Goal: Task Accomplishment & Management: Use online tool/utility

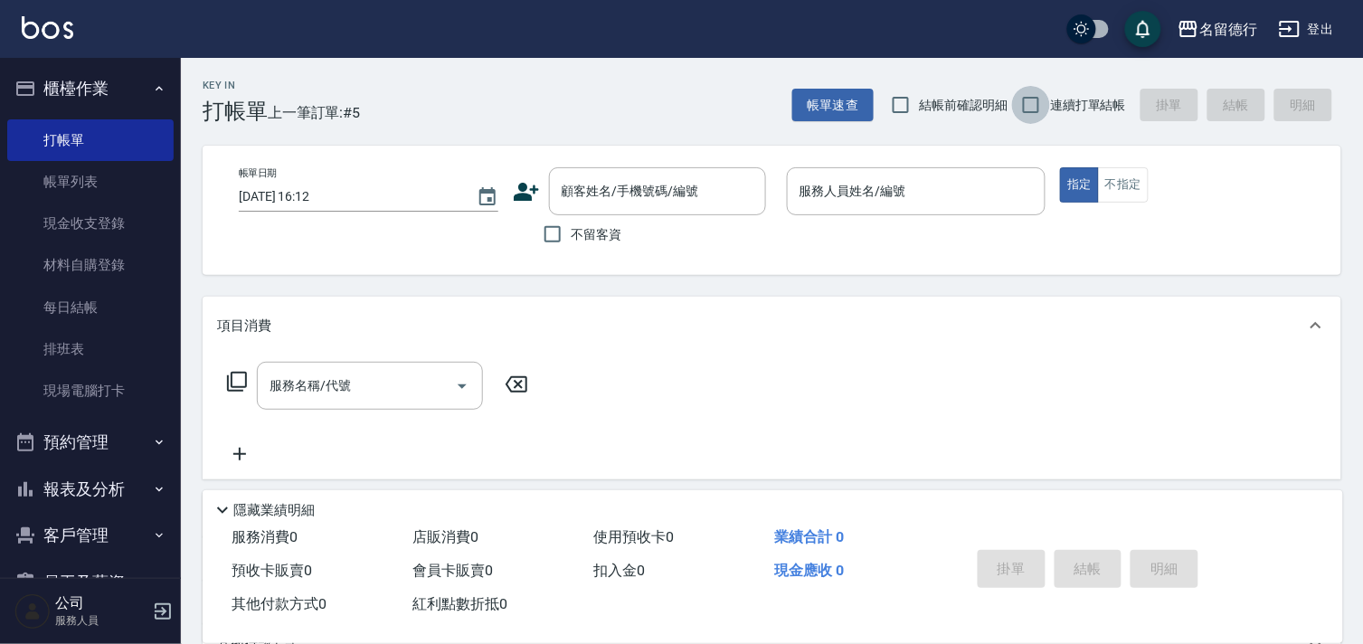
click at [1029, 114] on input "連續打單結帳" at bounding box center [1031, 105] width 38 height 38
checkbox input "true"
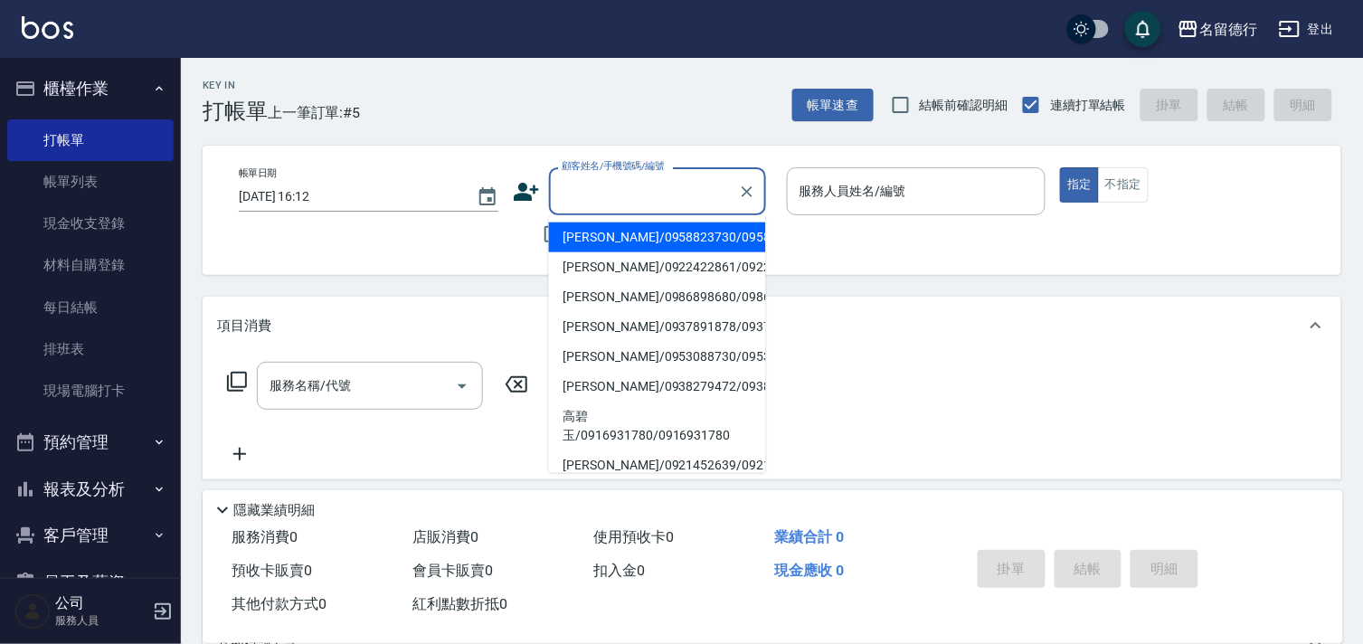
click at [584, 200] on input "顧客姓名/手機號碼/編號" at bounding box center [644, 192] width 174 height 32
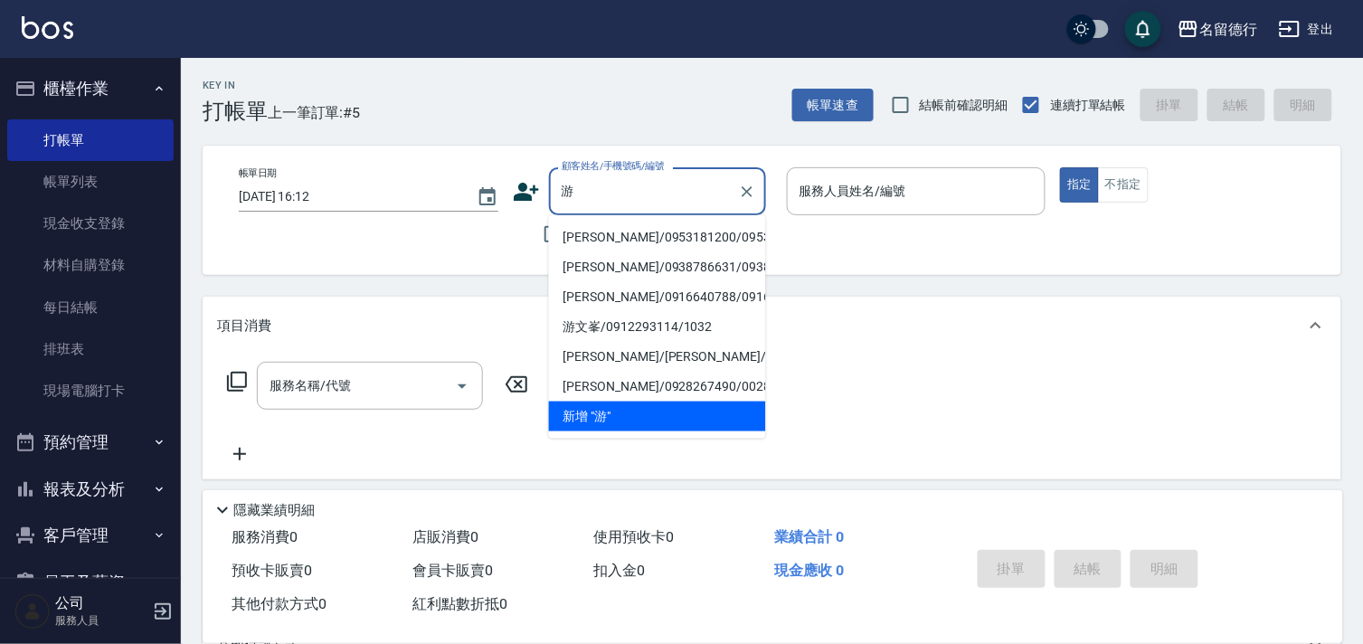
click at [628, 244] on li "[PERSON_NAME]/0953181200/0953181200" at bounding box center [657, 238] width 217 height 30
type input "[PERSON_NAME]/0953181200/0953181200"
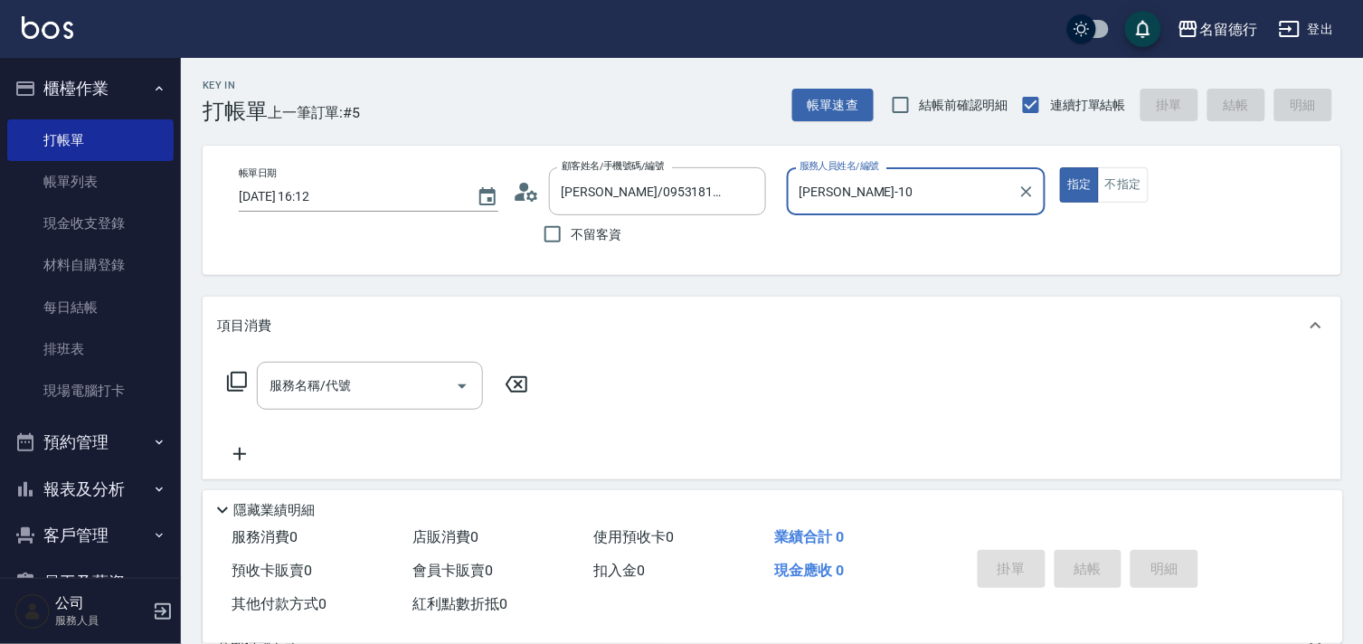
type input "[PERSON_NAME]-10"
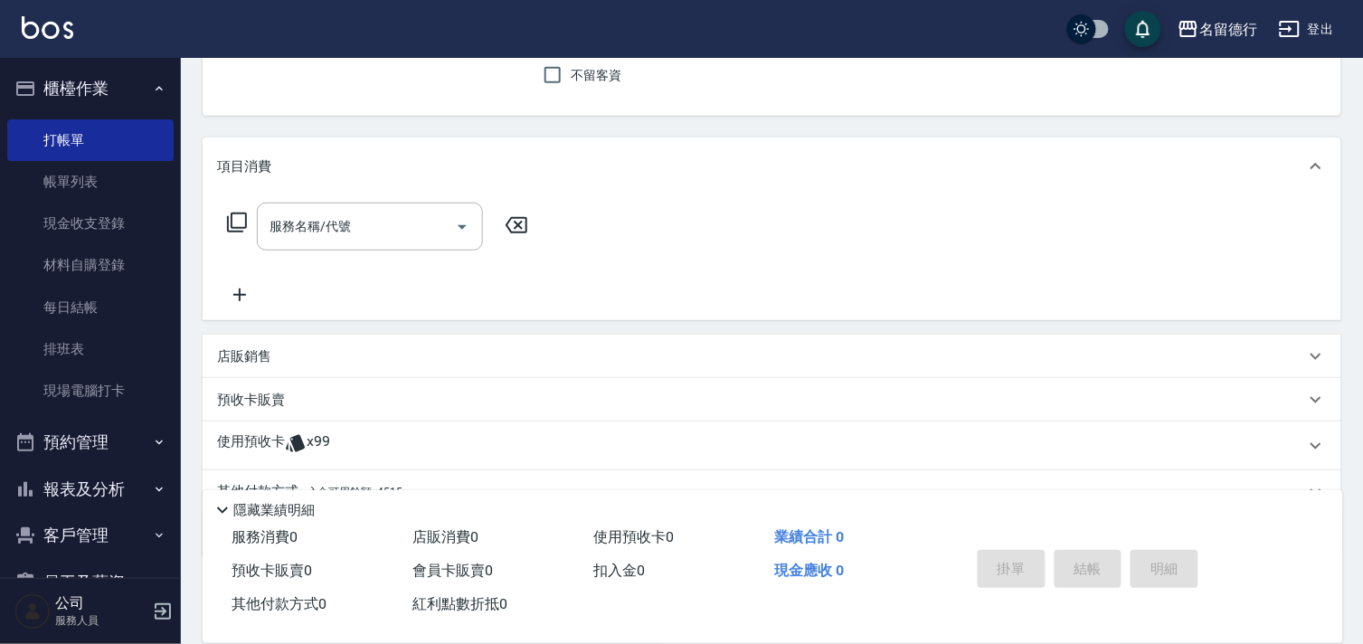
scroll to position [242, 0]
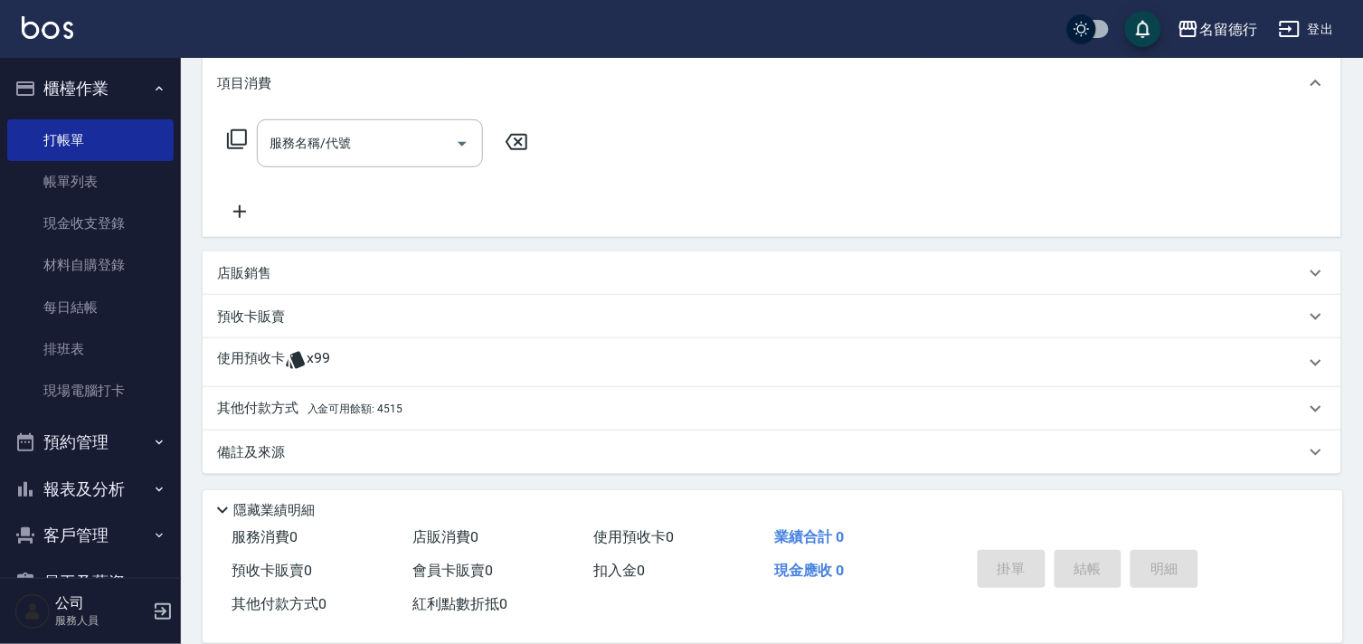
click at [291, 360] on icon at bounding box center [296, 360] width 22 height 22
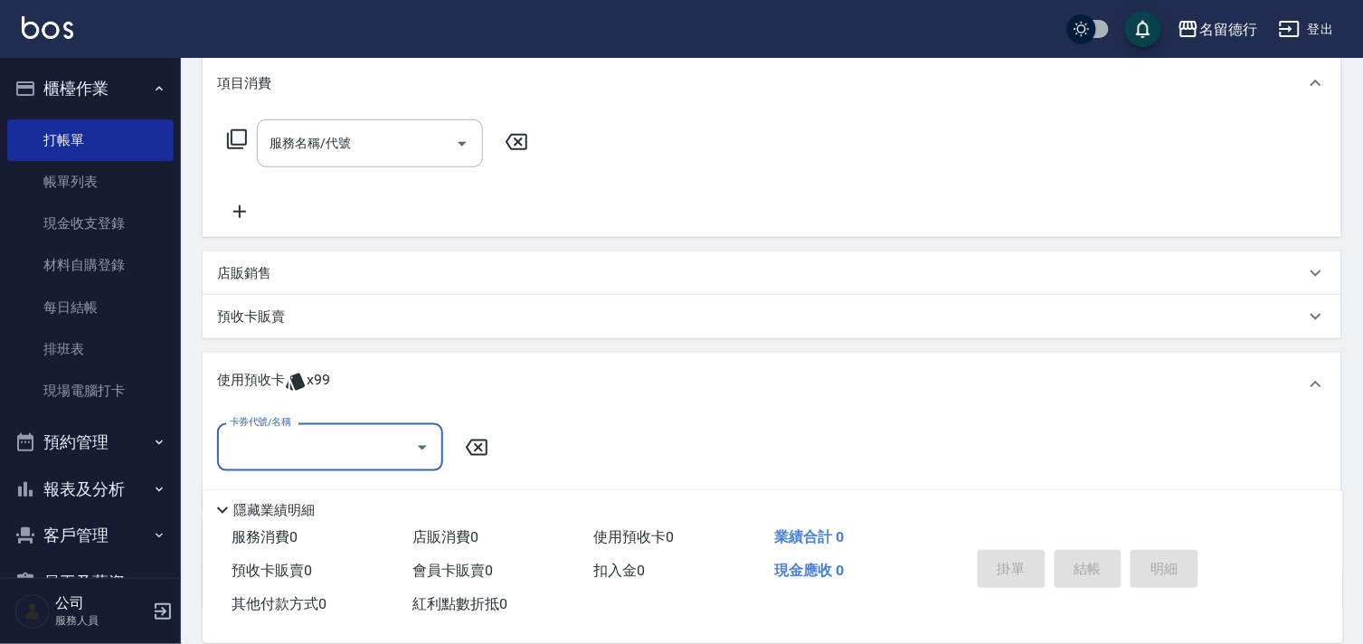
scroll to position [0, 0]
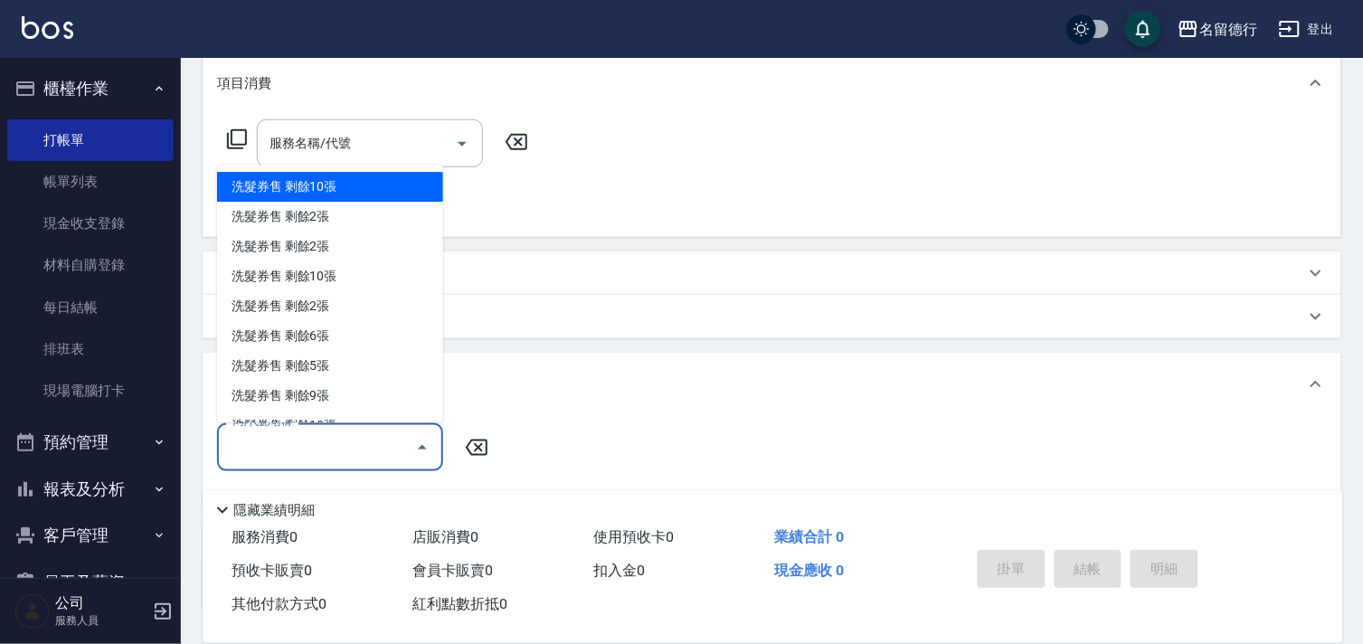
click at [302, 436] on input "卡券代號/名稱" at bounding box center [316, 448] width 183 height 32
click at [312, 193] on div "洗髮券售 剩餘10張" at bounding box center [330, 188] width 226 height 30
type input "洗髮券售"
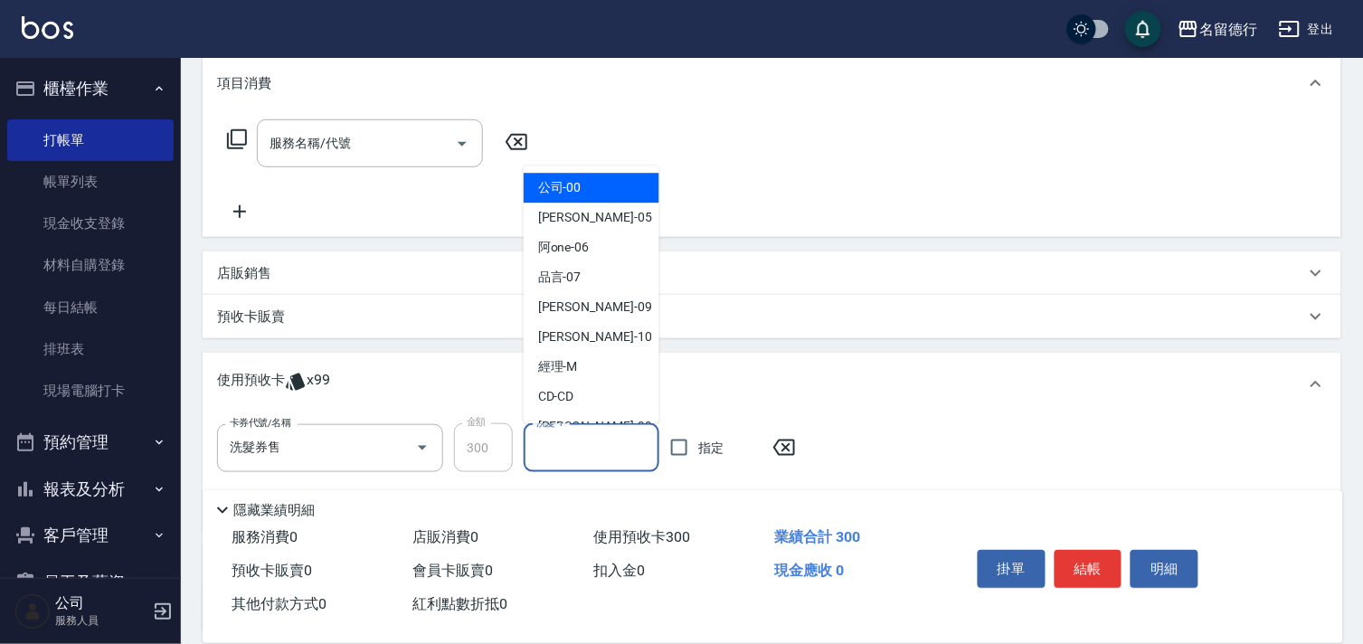
click at [576, 462] on input "洗髮-1" at bounding box center [591, 448] width 119 height 32
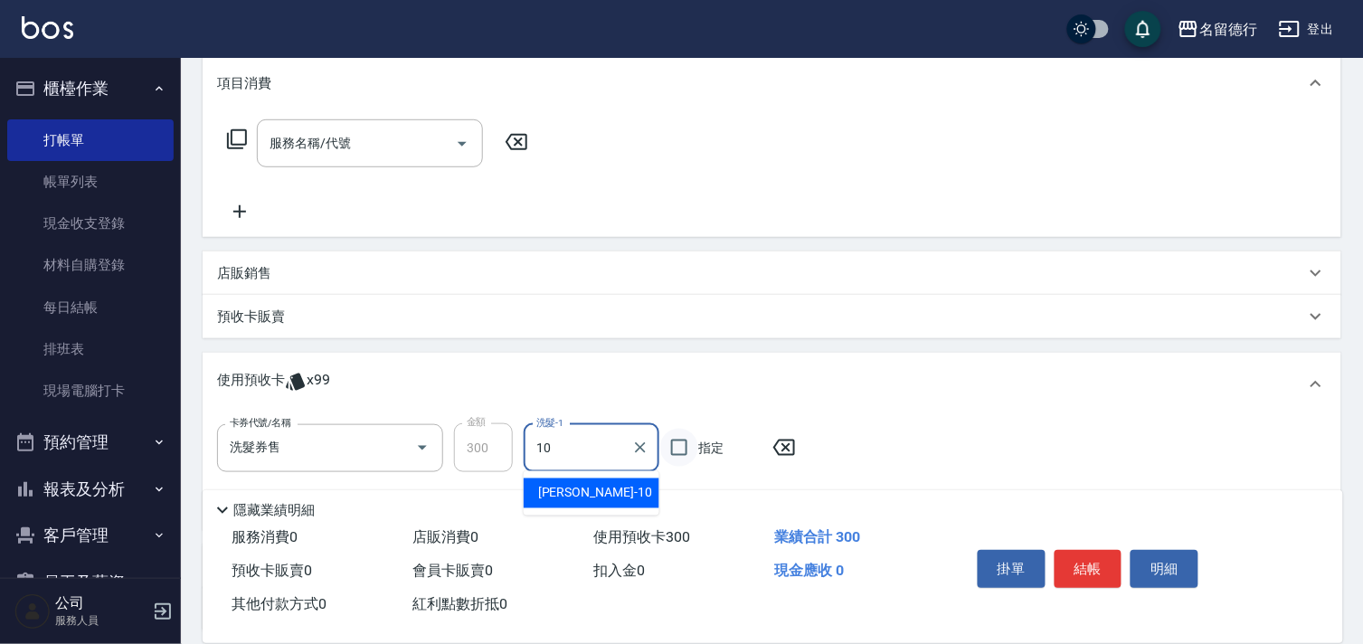
type input "[PERSON_NAME]-10"
click at [683, 447] on input "指定" at bounding box center [679, 448] width 38 height 38
checkbox input "true"
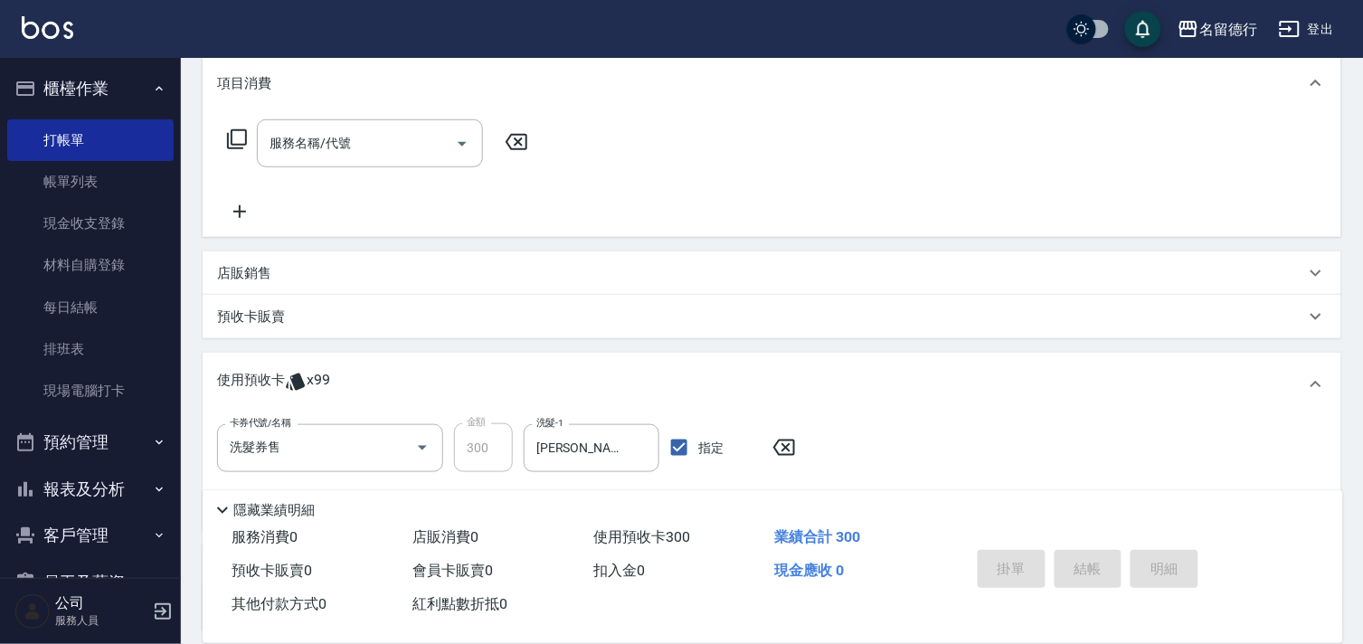
type input "[DATE] 17:05"
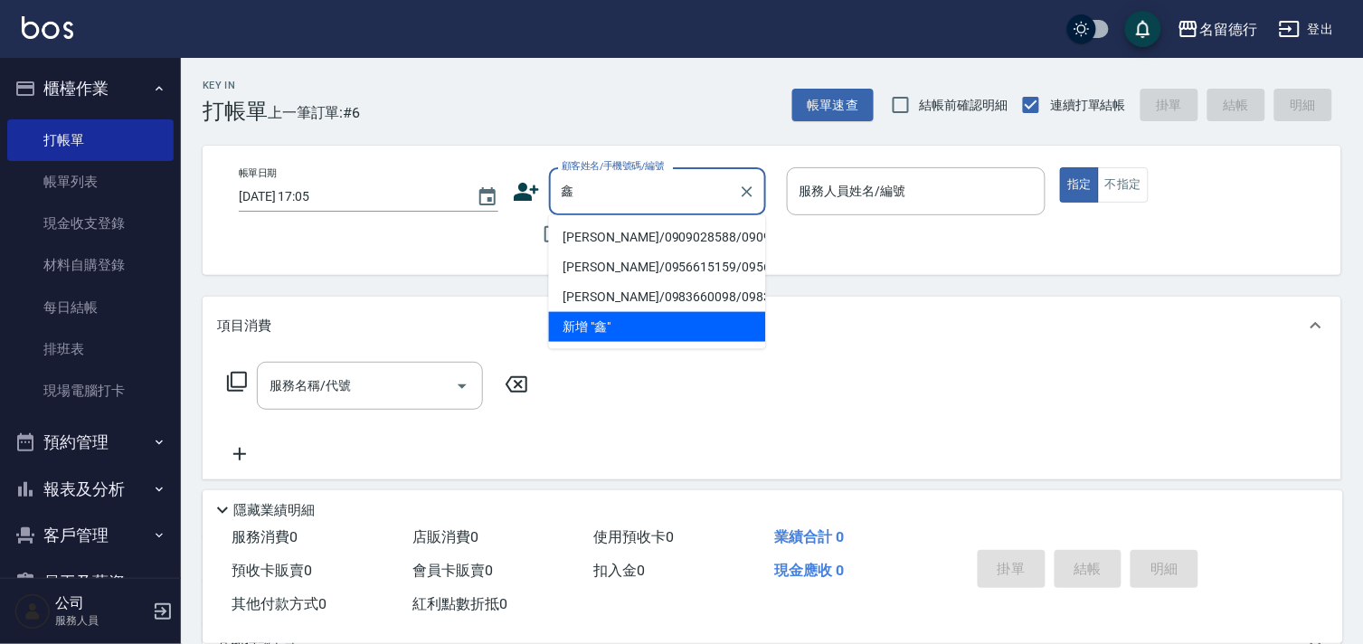
click at [593, 248] on li "[PERSON_NAME]/0909028588/0909028588" at bounding box center [657, 238] width 217 height 30
type input "[PERSON_NAME]/0909028588/0909028588"
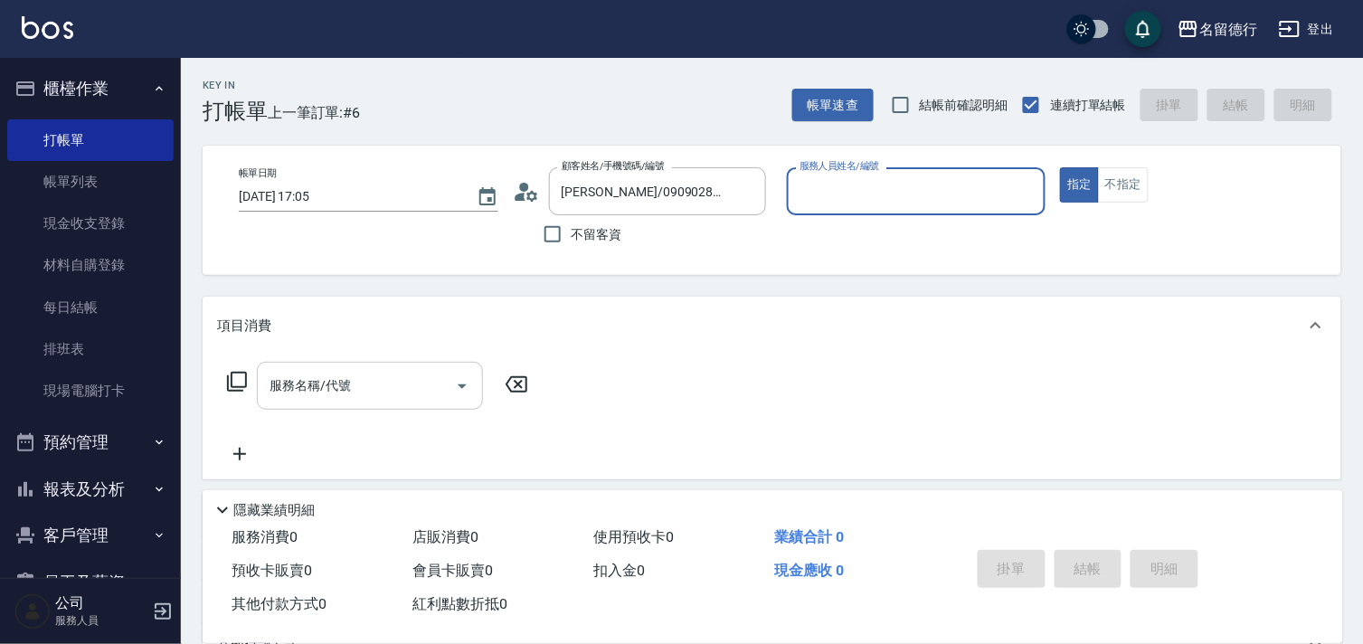
type input "[PERSON_NAME]-10"
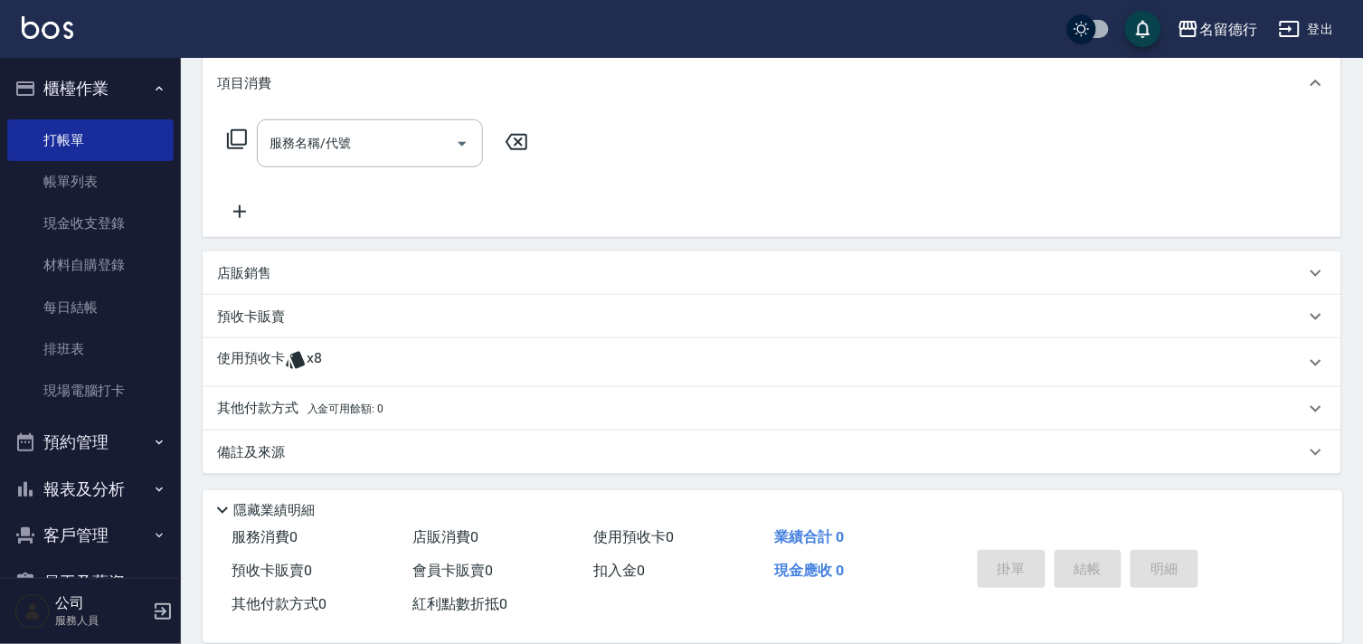
click at [310, 356] on span "x8" at bounding box center [314, 362] width 15 height 27
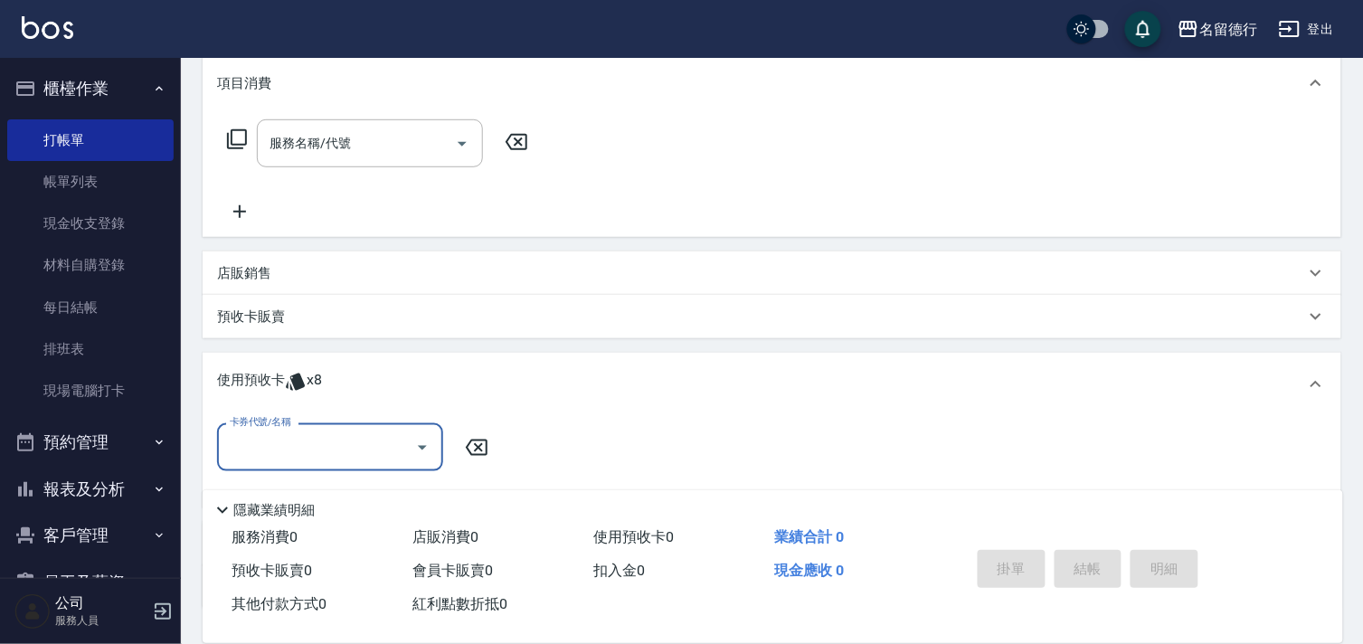
scroll to position [1, 0]
click at [290, 435] on input "卡券代號/名稱" at bounding box center [316, 448] width 183 height 32
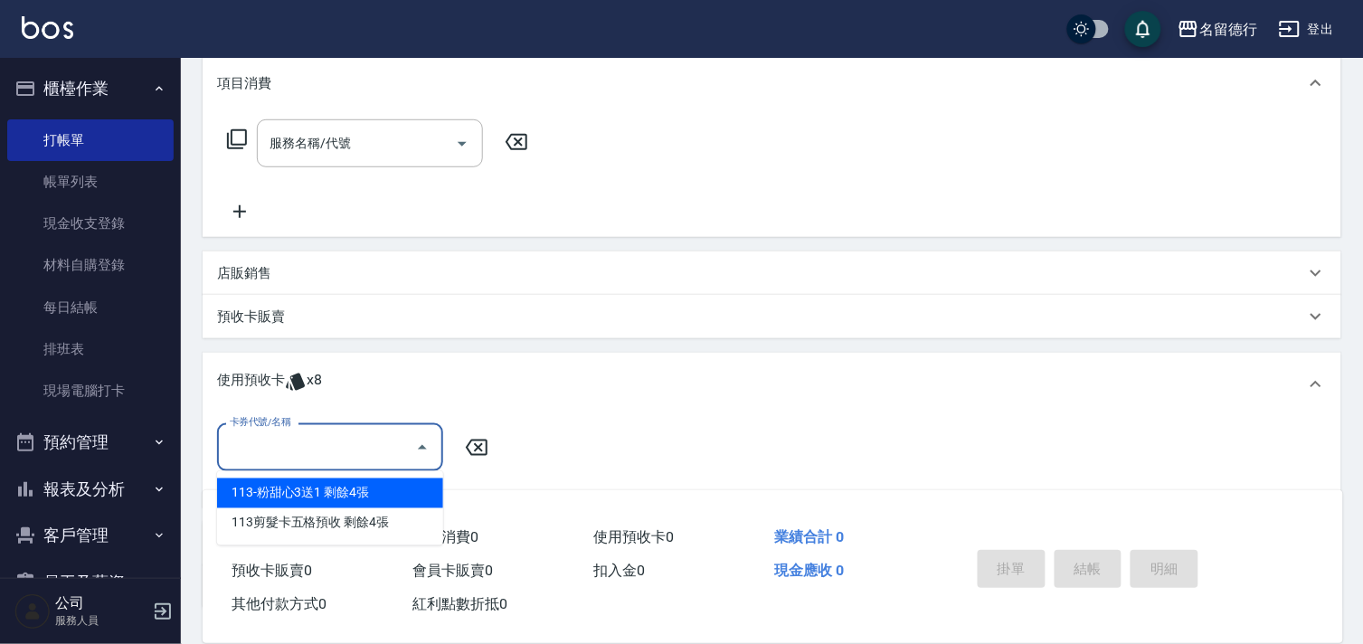
click at [306, 489] on div "113-粉甜心3送1 剩餘4張" at bounding box center [330, 494] width 226 height 30
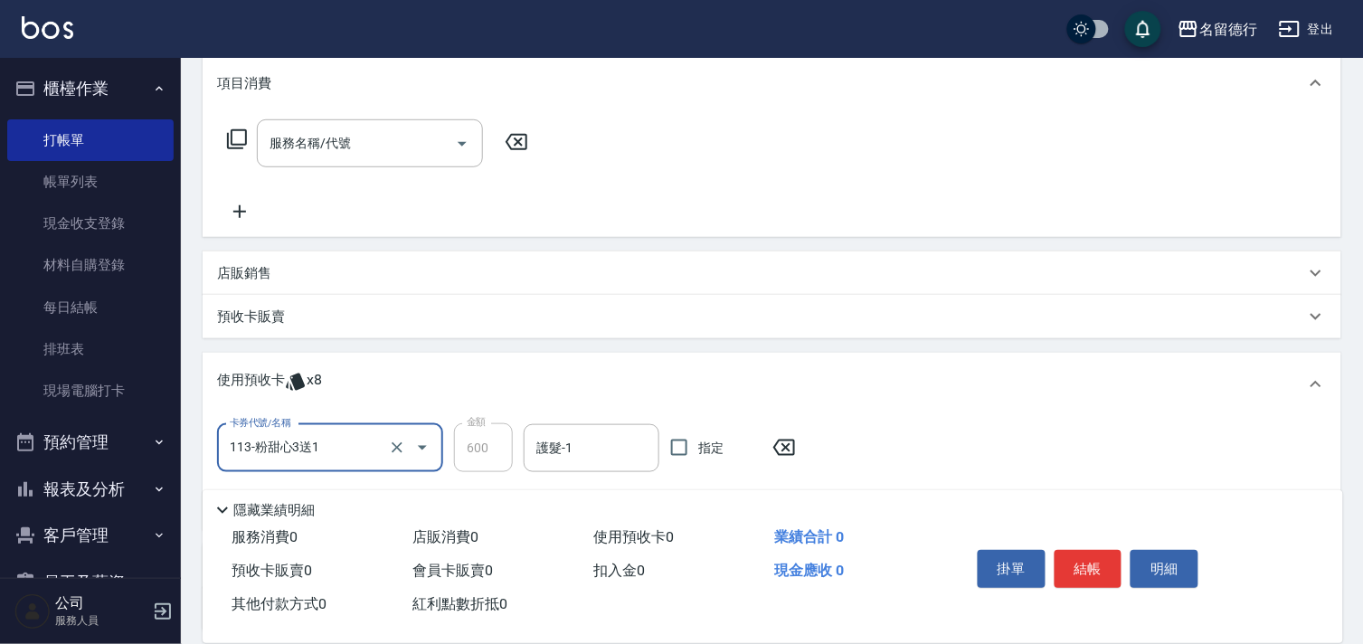
type input "113-粉甜心3送1"
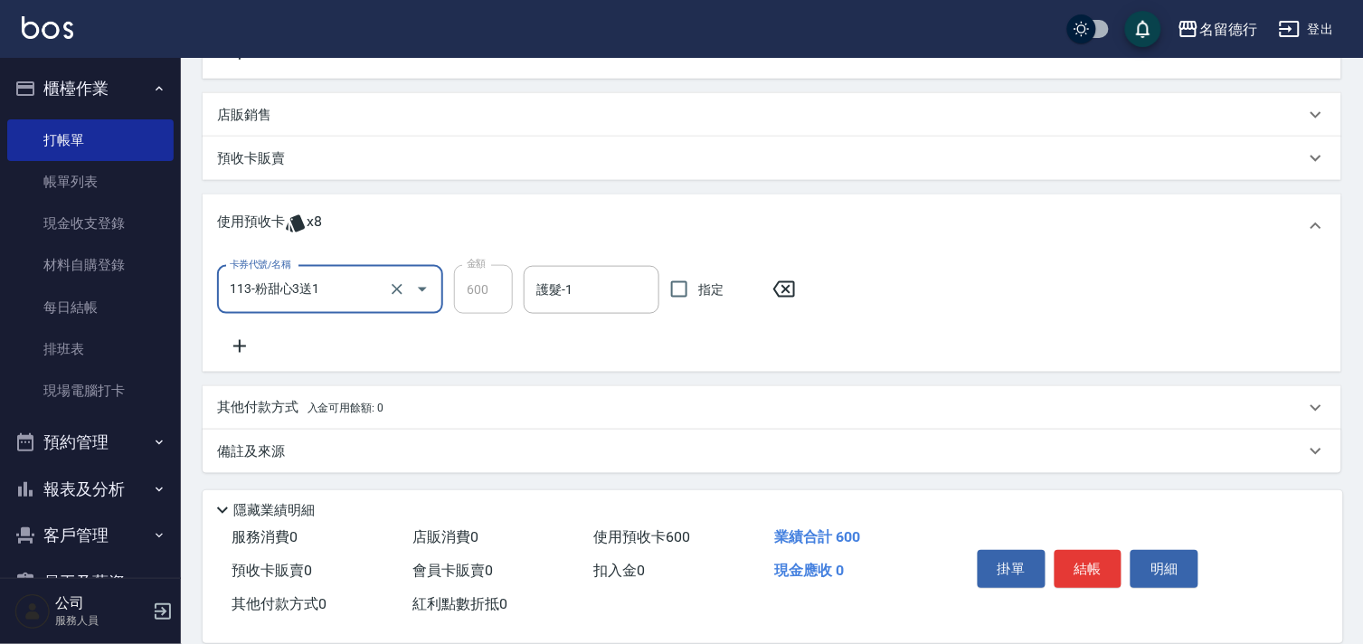
click at [240, 340] on icon at bounding box center [239, 346] width 13 height 13
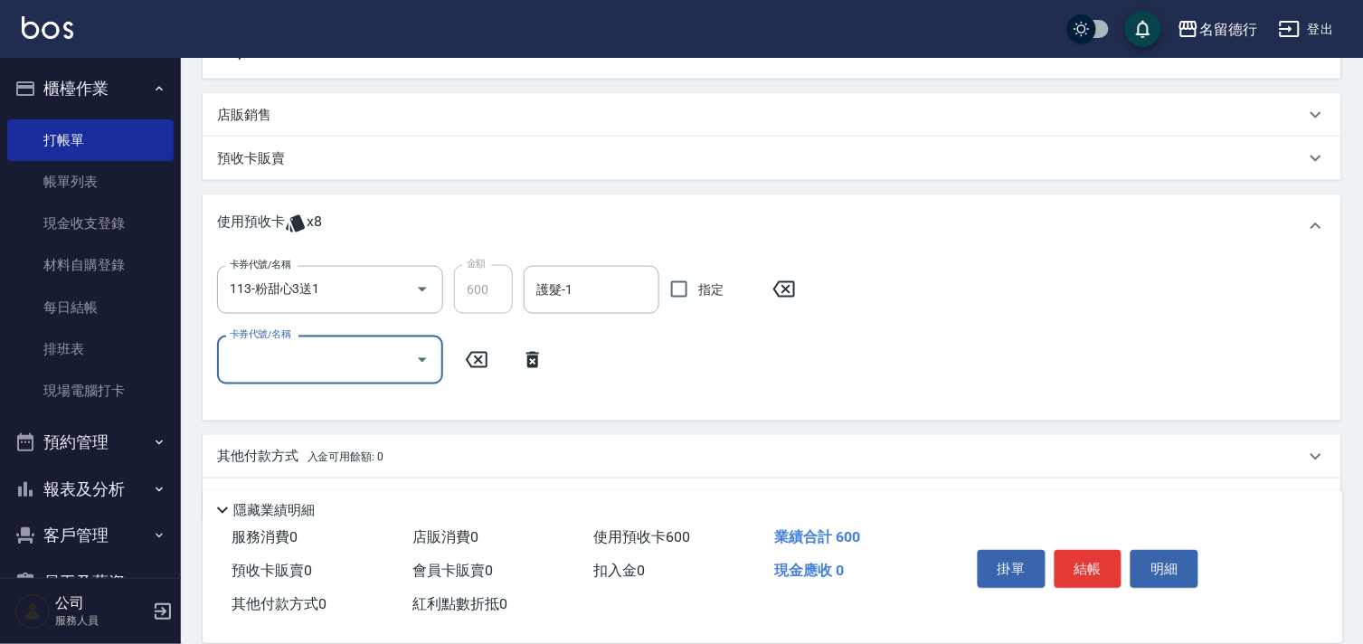
click at [247, 368] on input "卡券代號/名稱" at bounding box center [316, 360] width 183 height 32
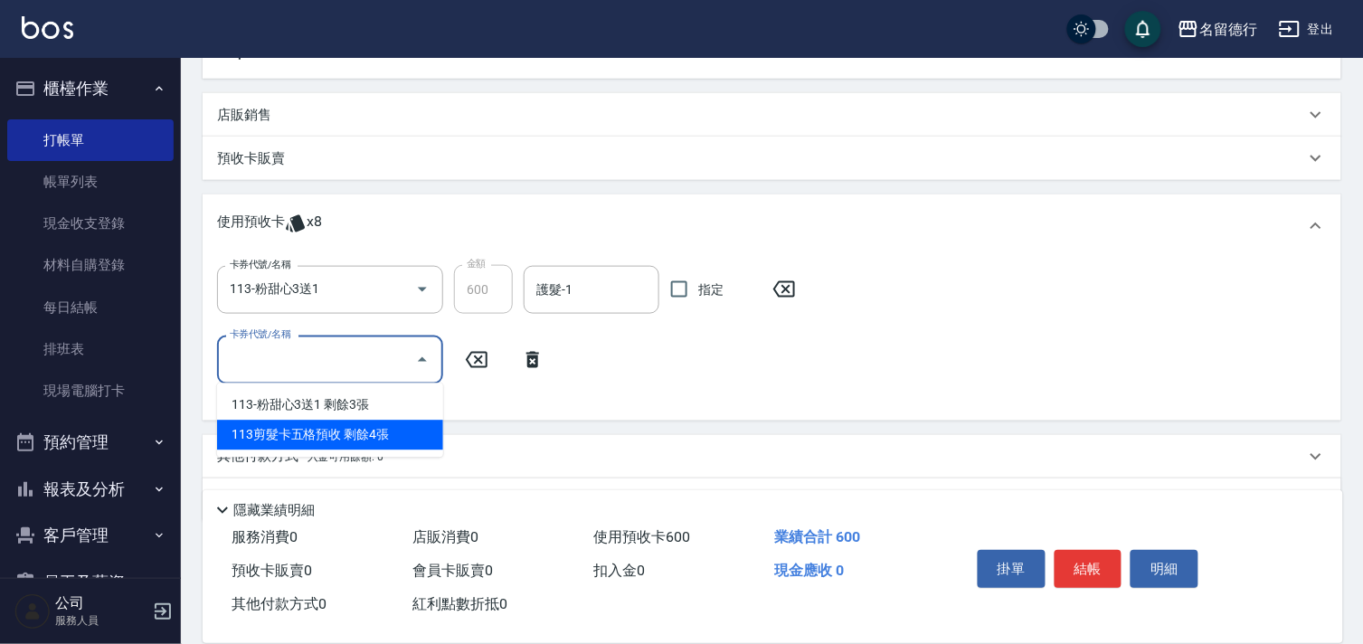
click at [262, 436] on div "113剪髮卡五格預收 剩餘4張" at bounding box center [330, 436] width 226 height 30
type input "113剪髮卡五格預收"
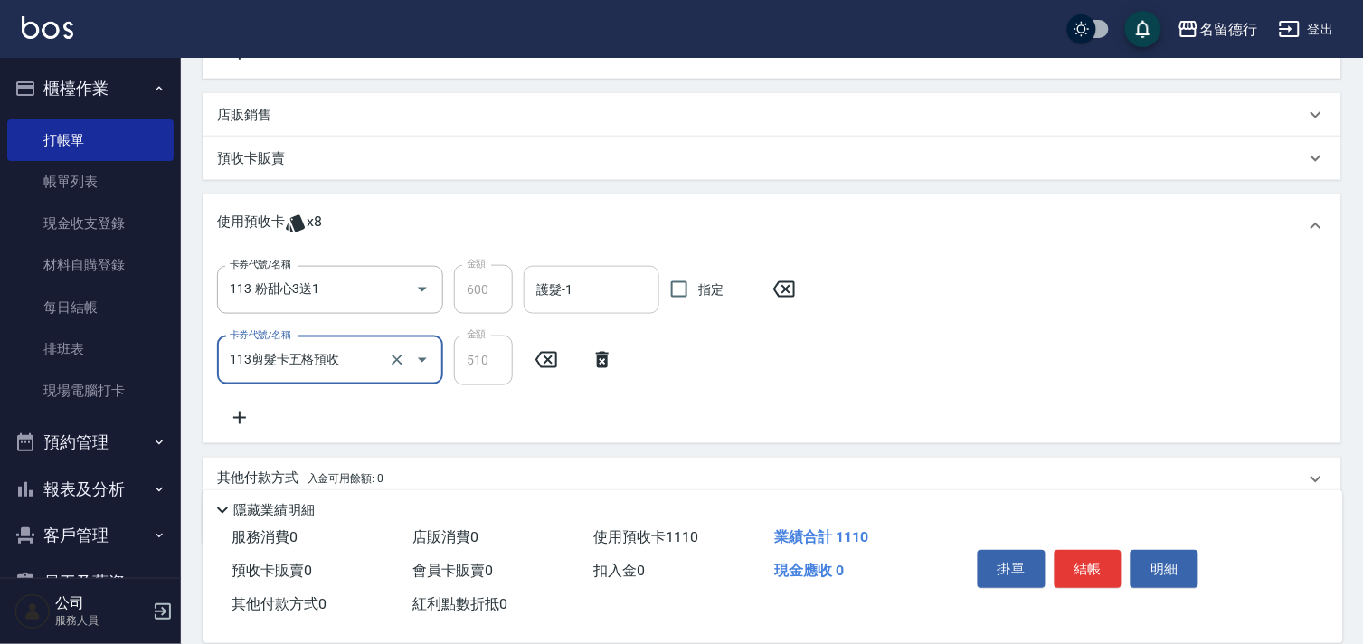
click at [565, 289] on div "護髮-1 護髮-1" at bounding box center [592, 290] width 136 height 48
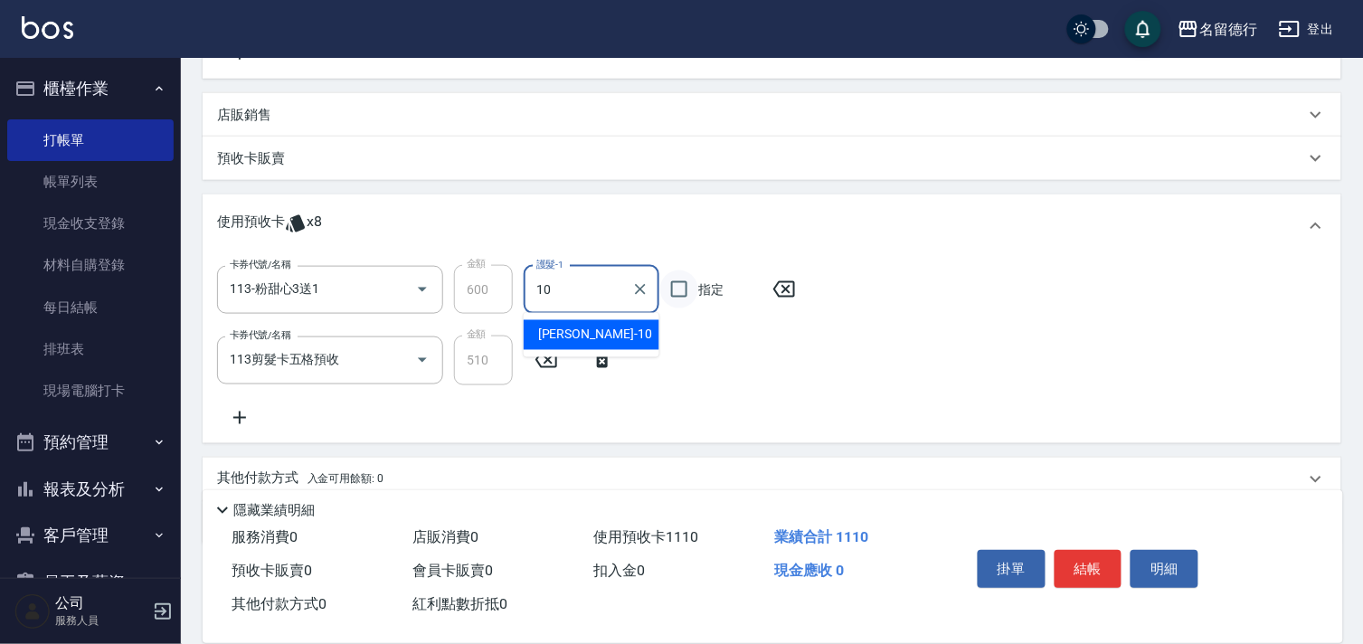
type input "[PERSON_NAME]-10"
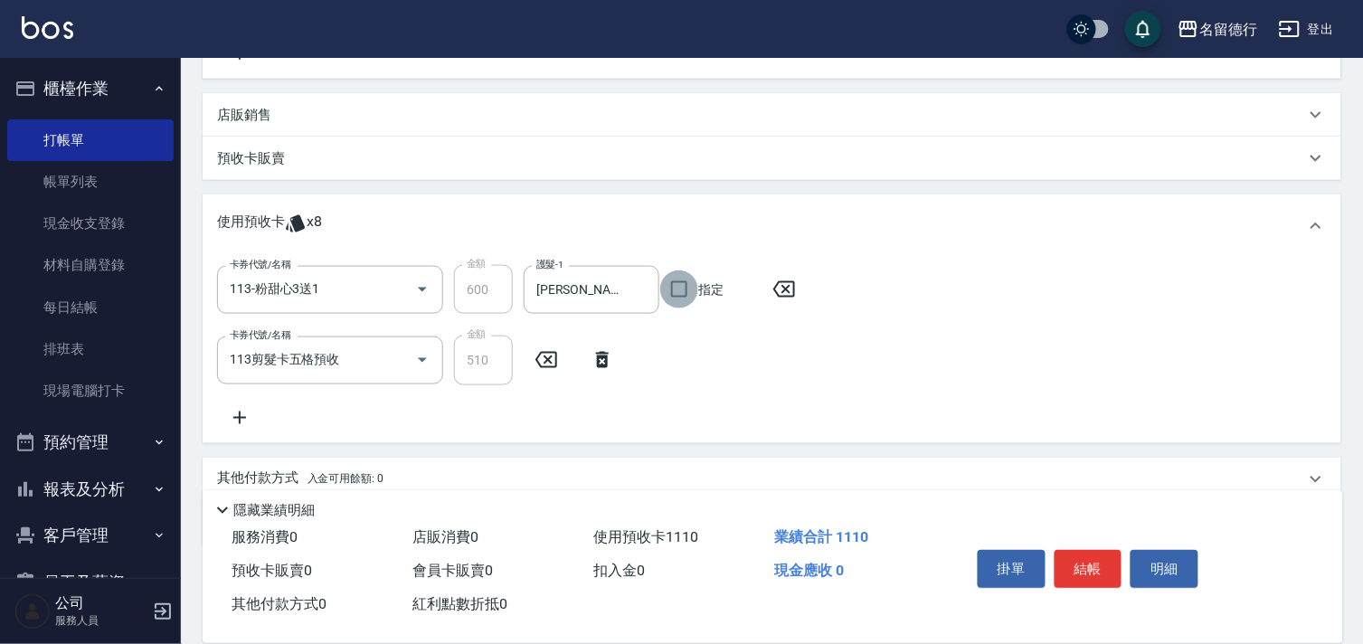
click at [684, 284] on input "指定" at bounding box center [679, 289] width 38 height 38
checkbox input "true"
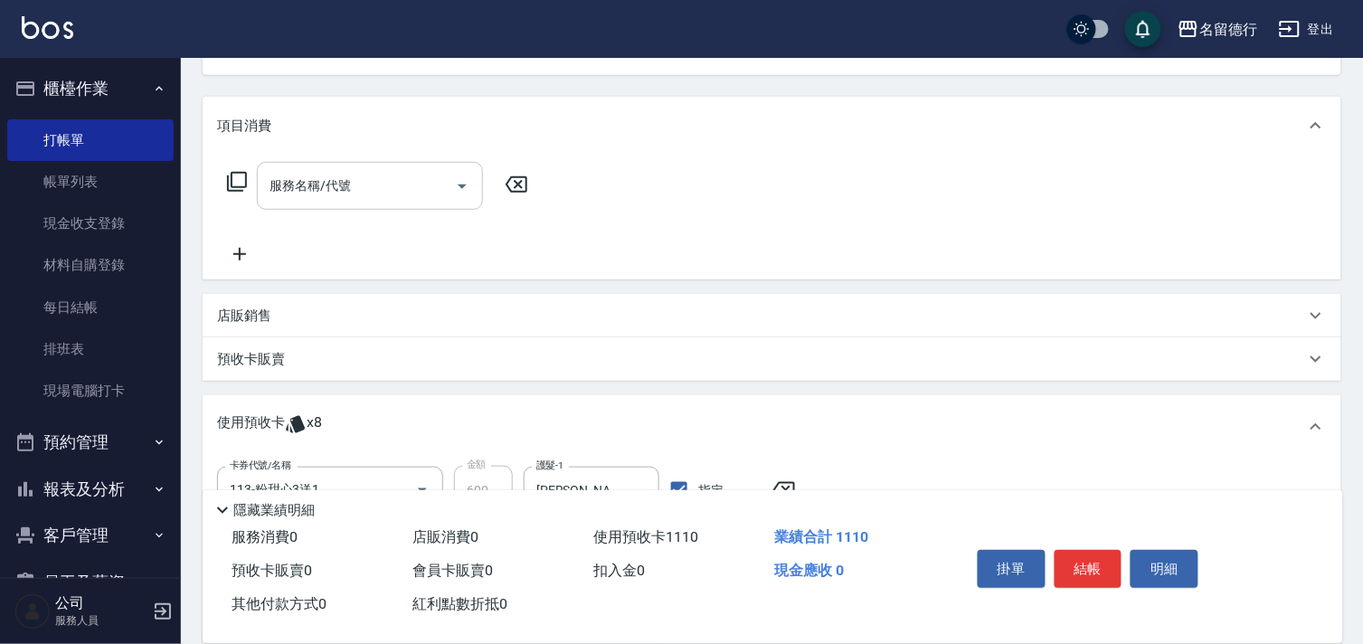
click at [333, 192] on div "服務名稱/代號 服務名稱/代號" at bounding box center [370, 186] width 226 height 48
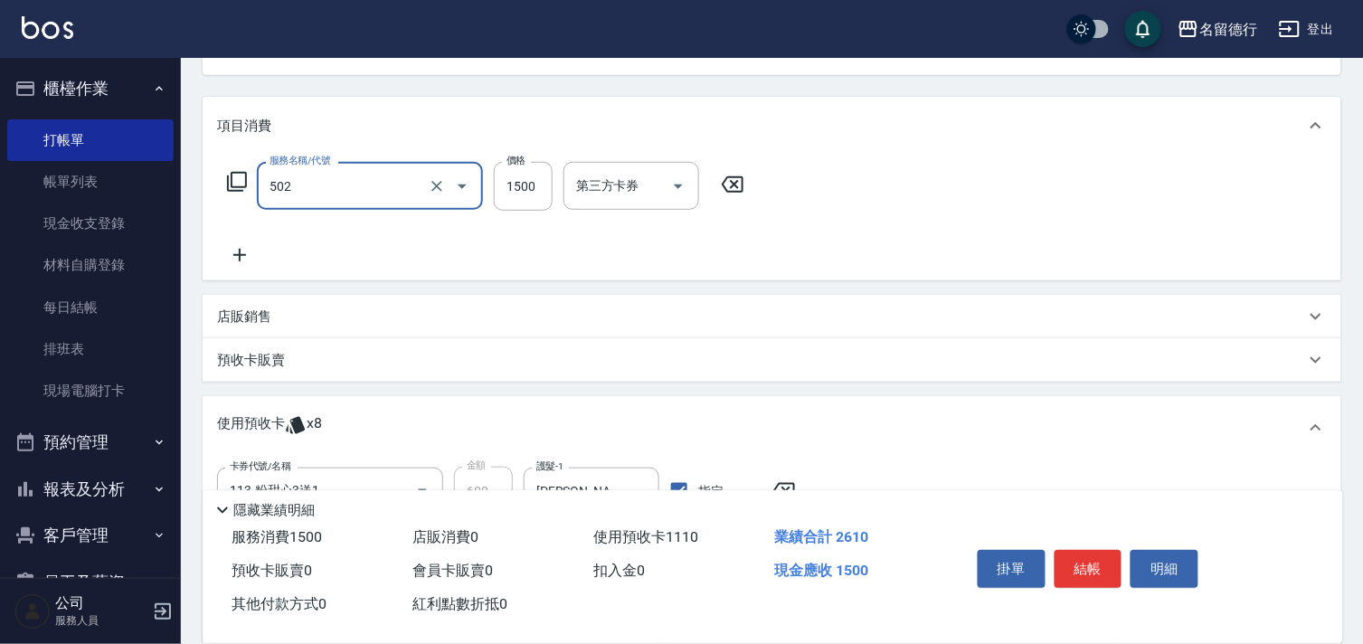
type input "染髮(502)"
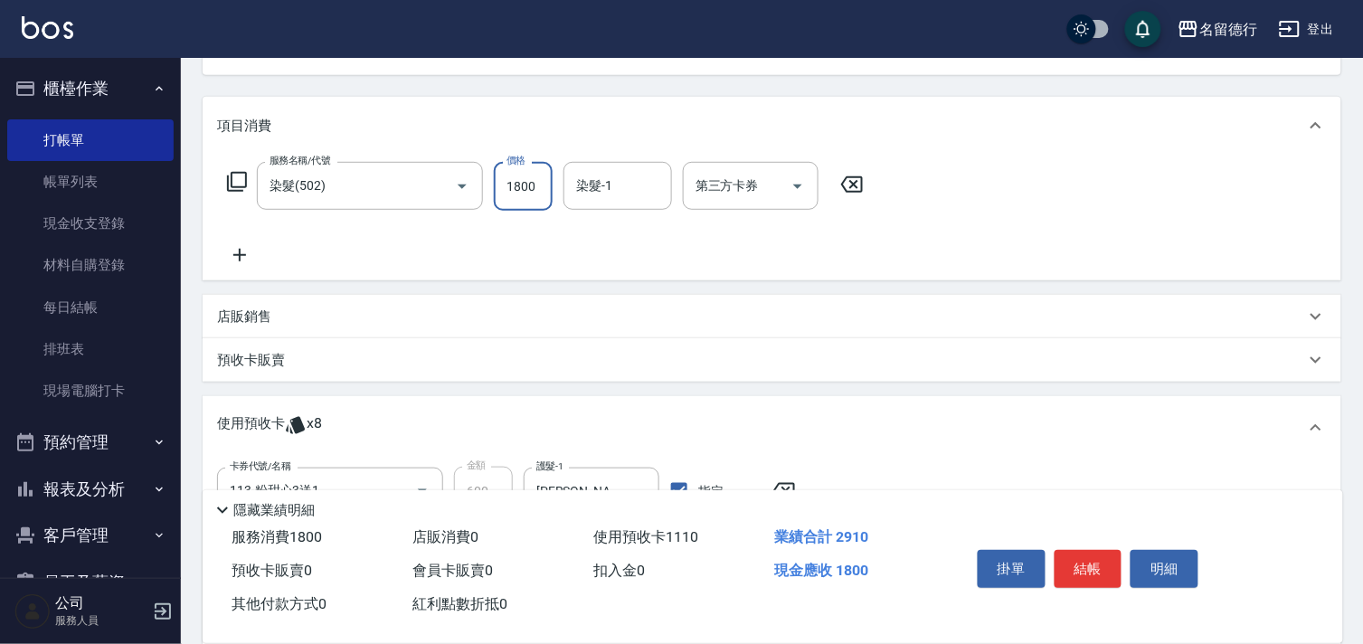
type input "1800"
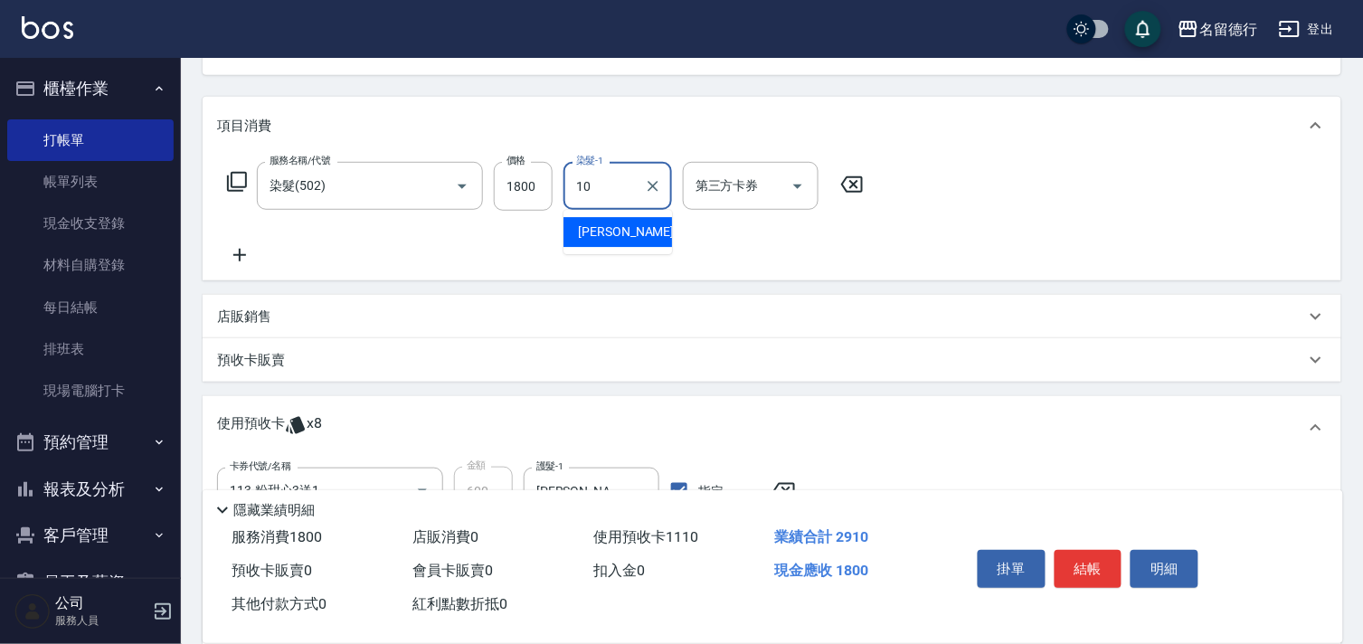
type input "[PERSON_NAME]-10"
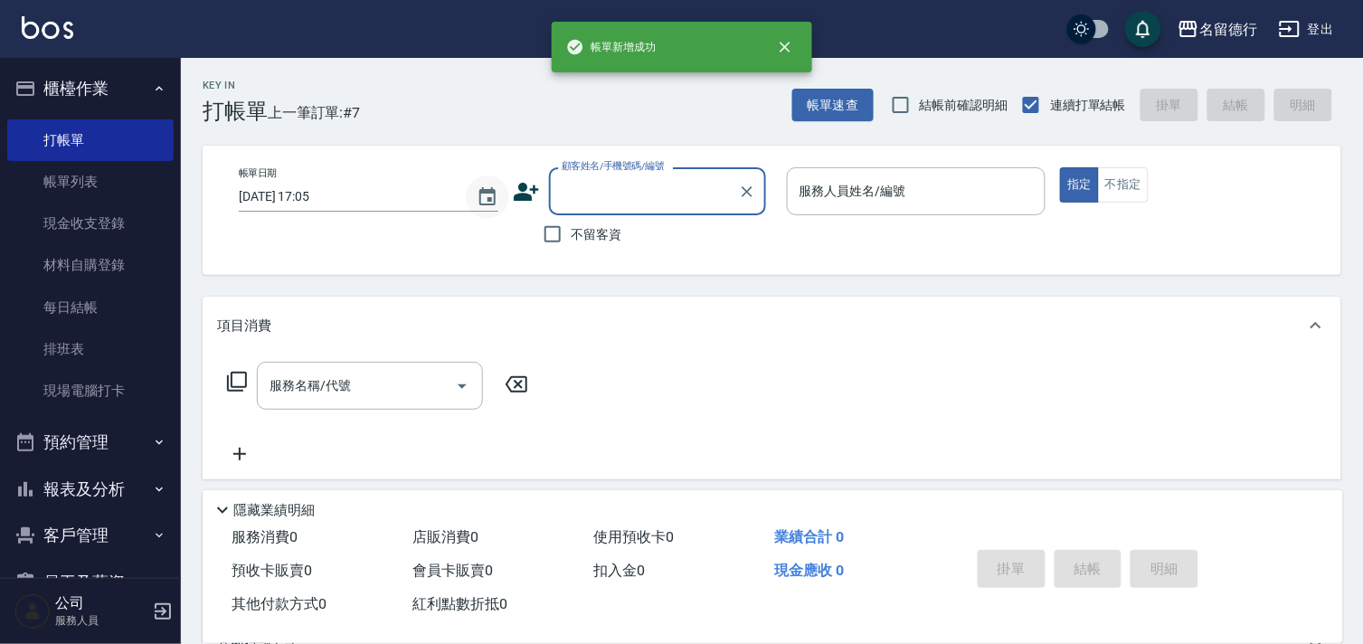
scroll to position [0, 0]
click at [555, 231] on input "不留客資" at bounding box center [553, 234] width 38 height 38
checkbox input "true"
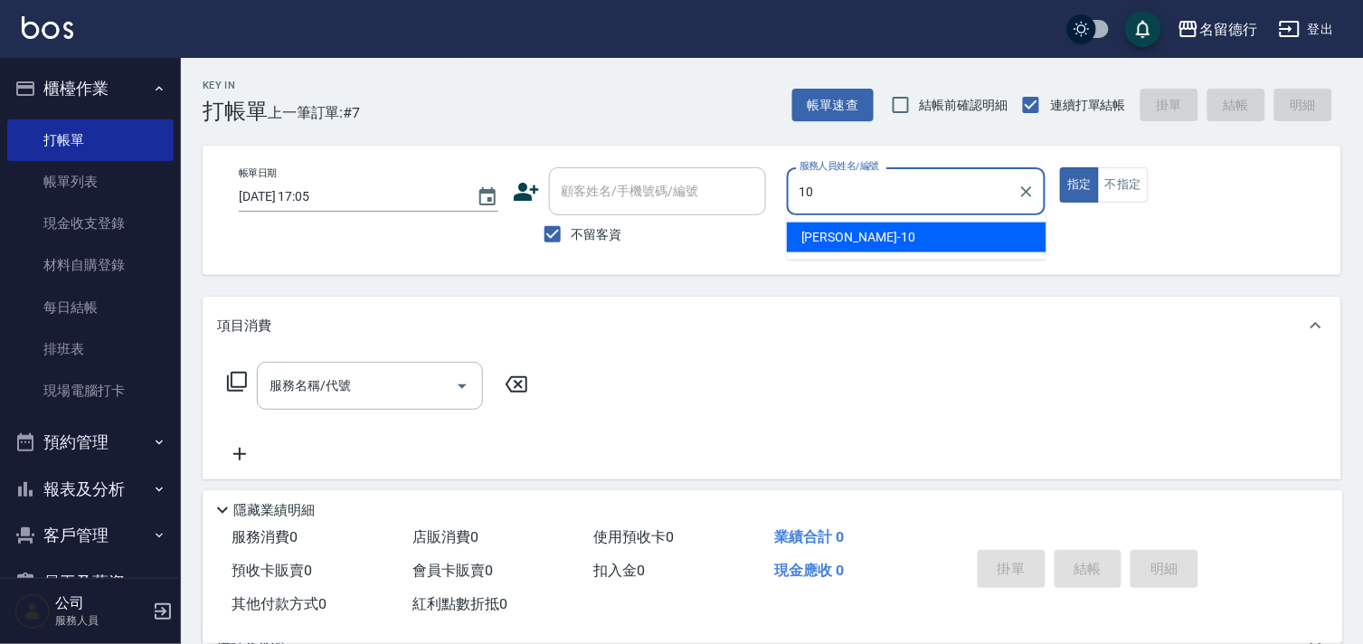
type input "[PERSON_NAME]-10"
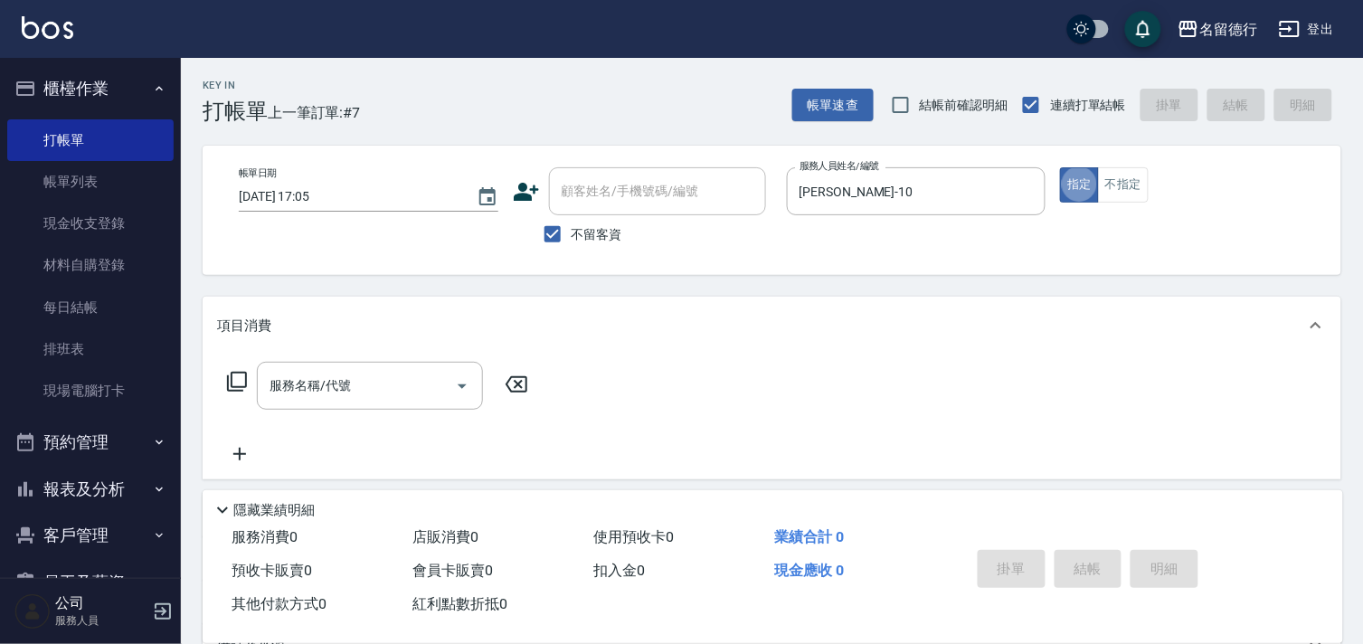
type button "true"
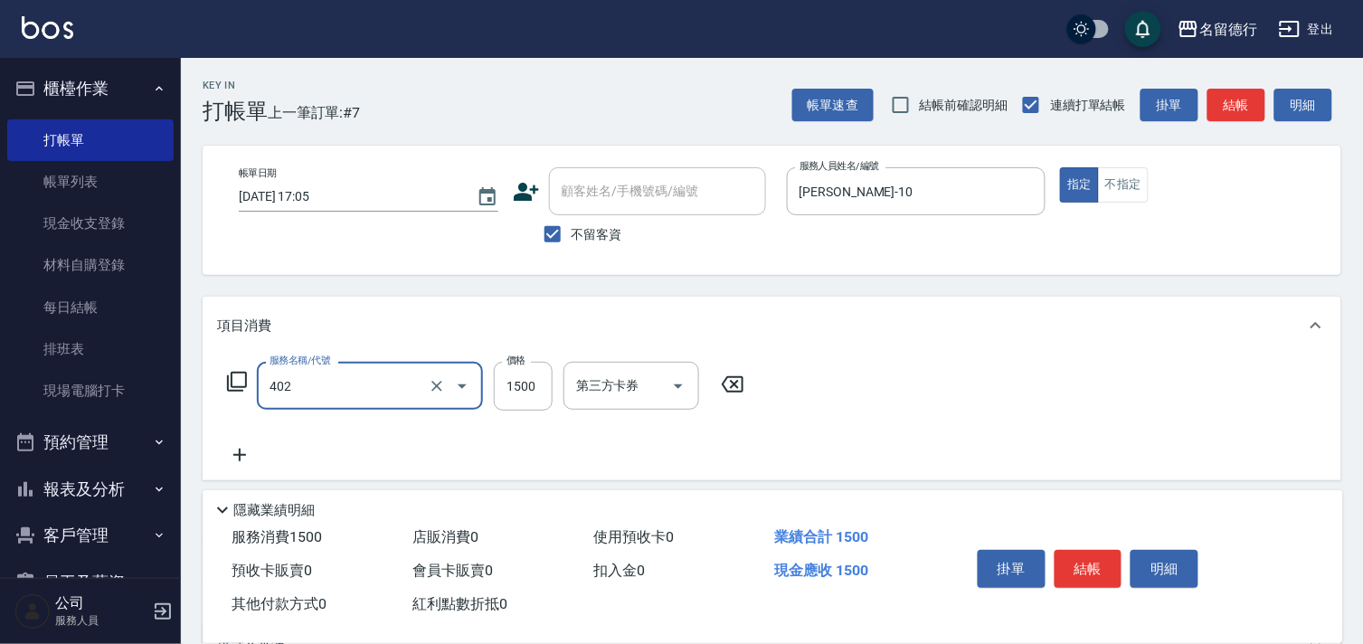
type input "燙髮(402)"
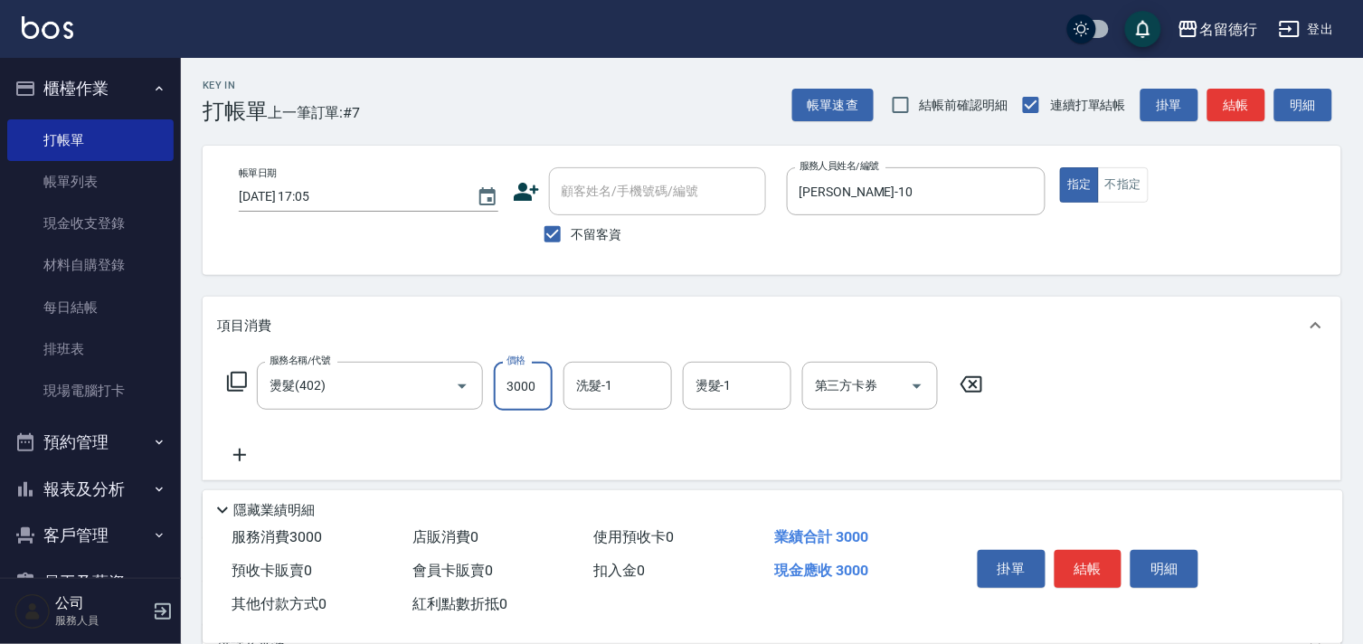
type input "3000"
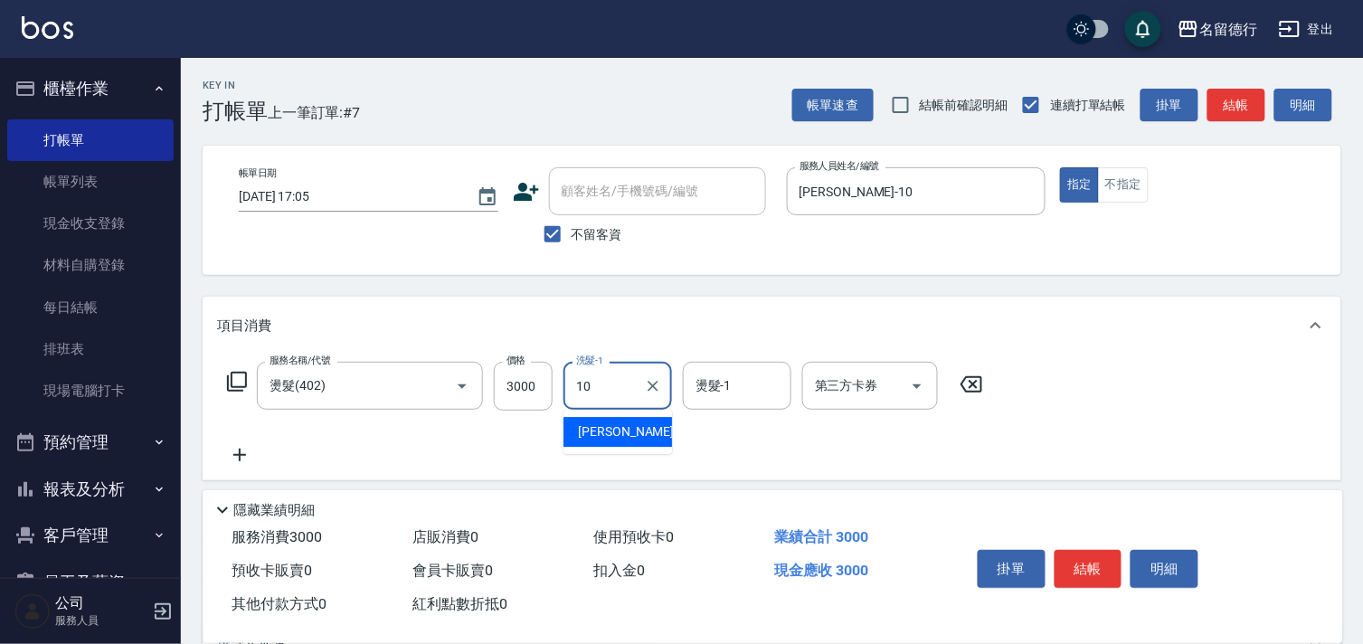
type input "[PERSON_NAME]-10"
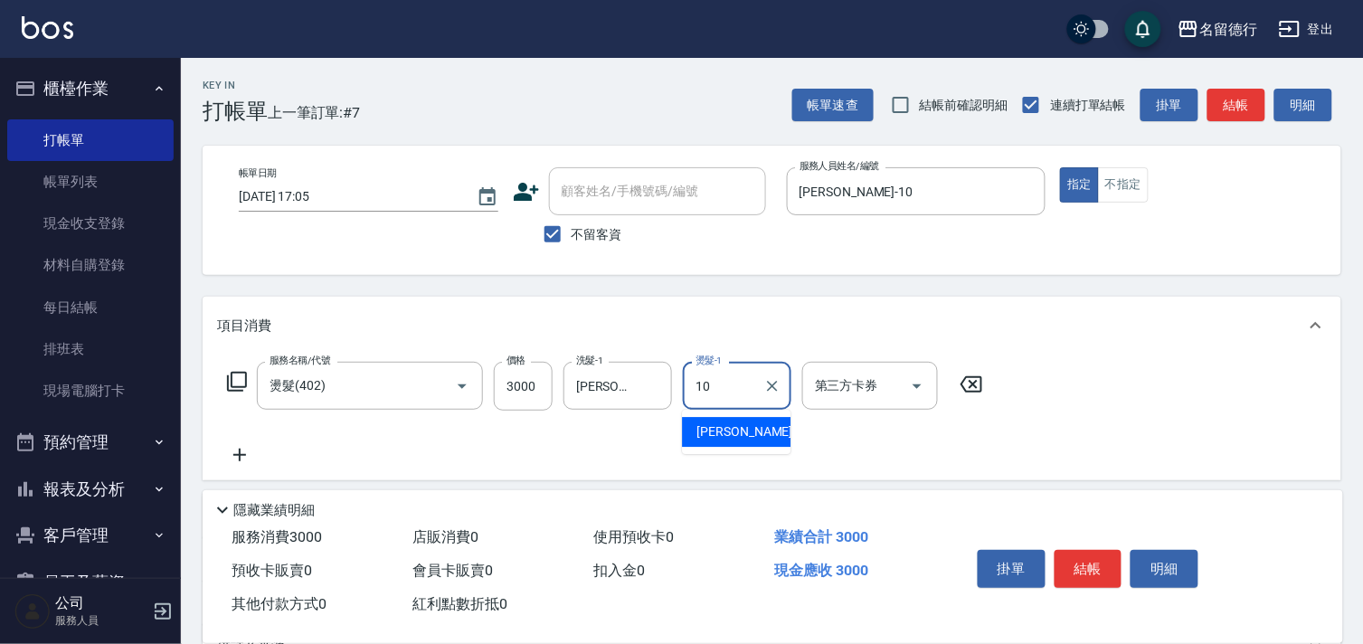
type input "[PERSON_NAME]-10"
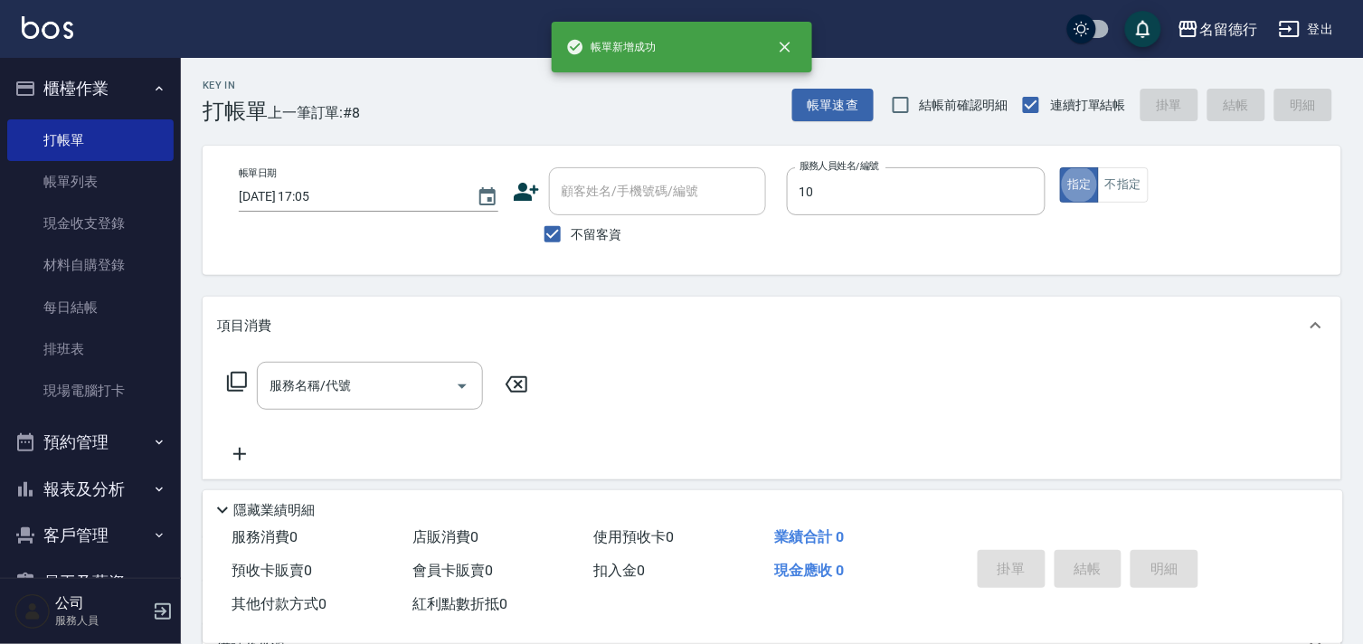
type input "[PERSON_NAME]-10"
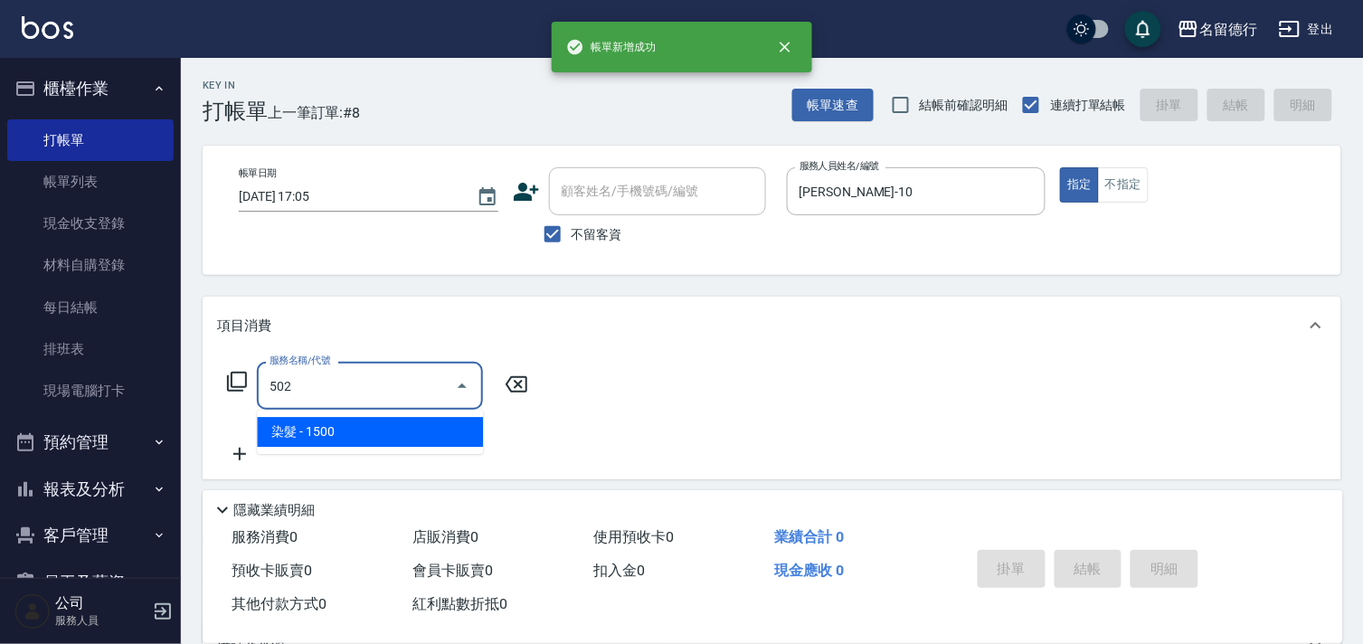
type input "染髮(502)"
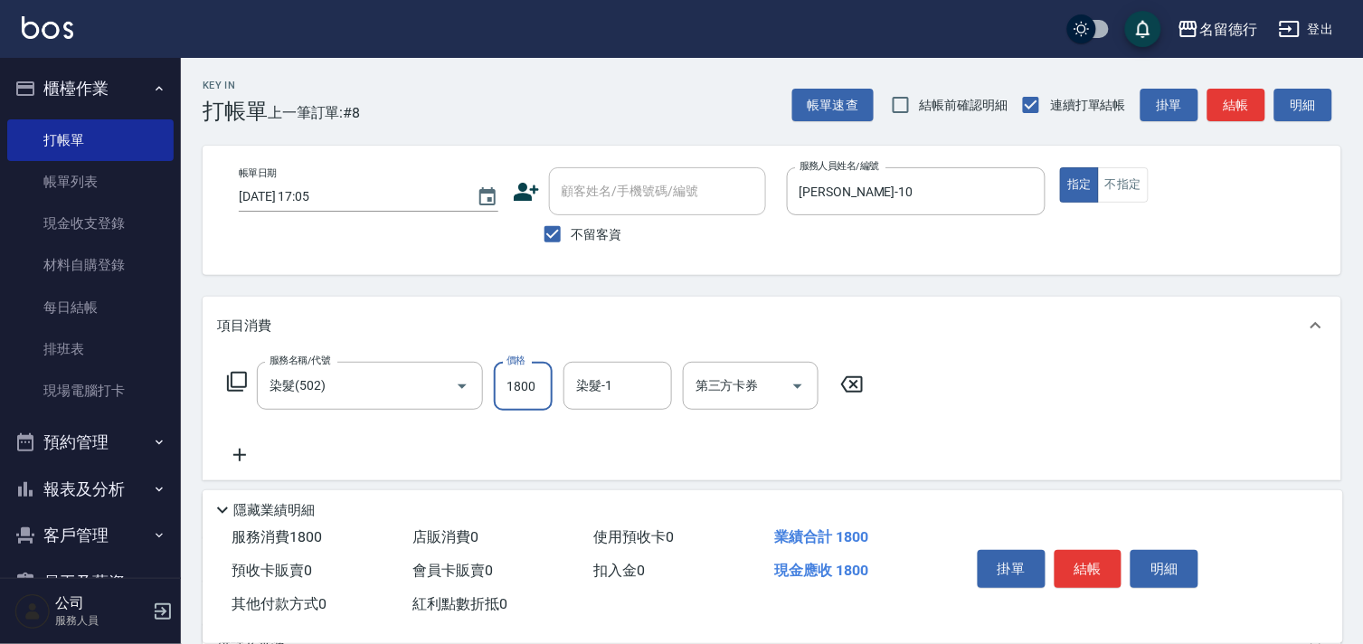
type input "1800"
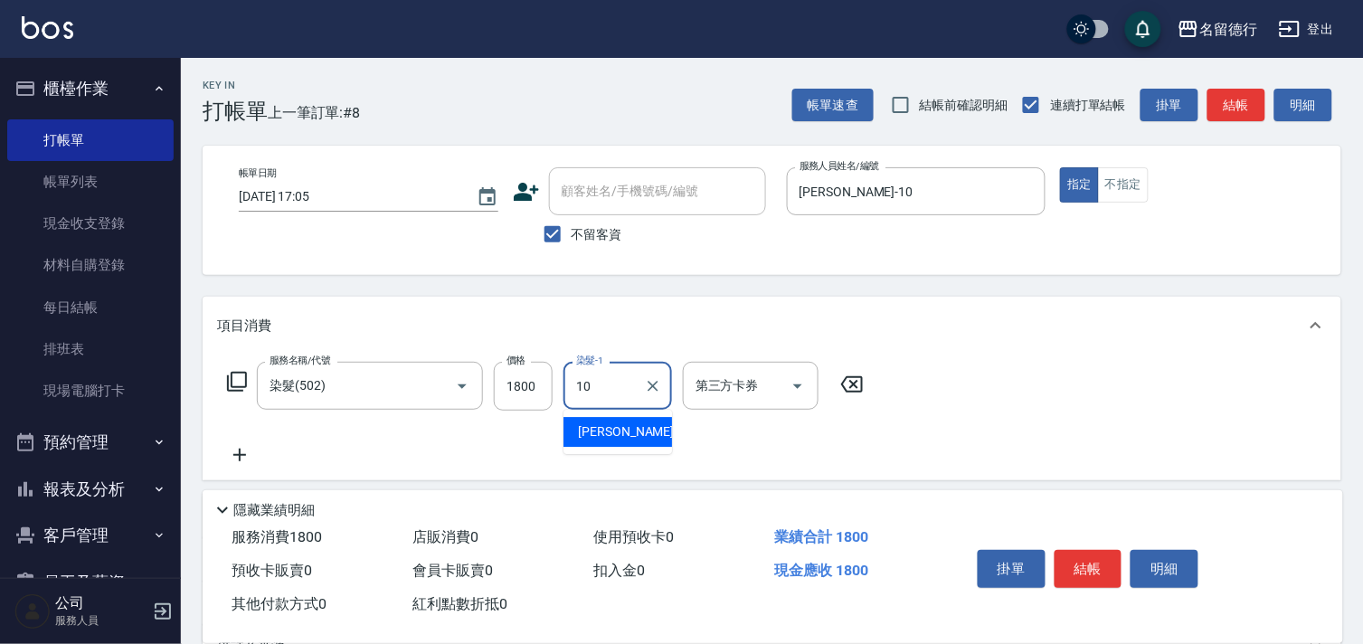
type input "[PERSON_NAME]-10"
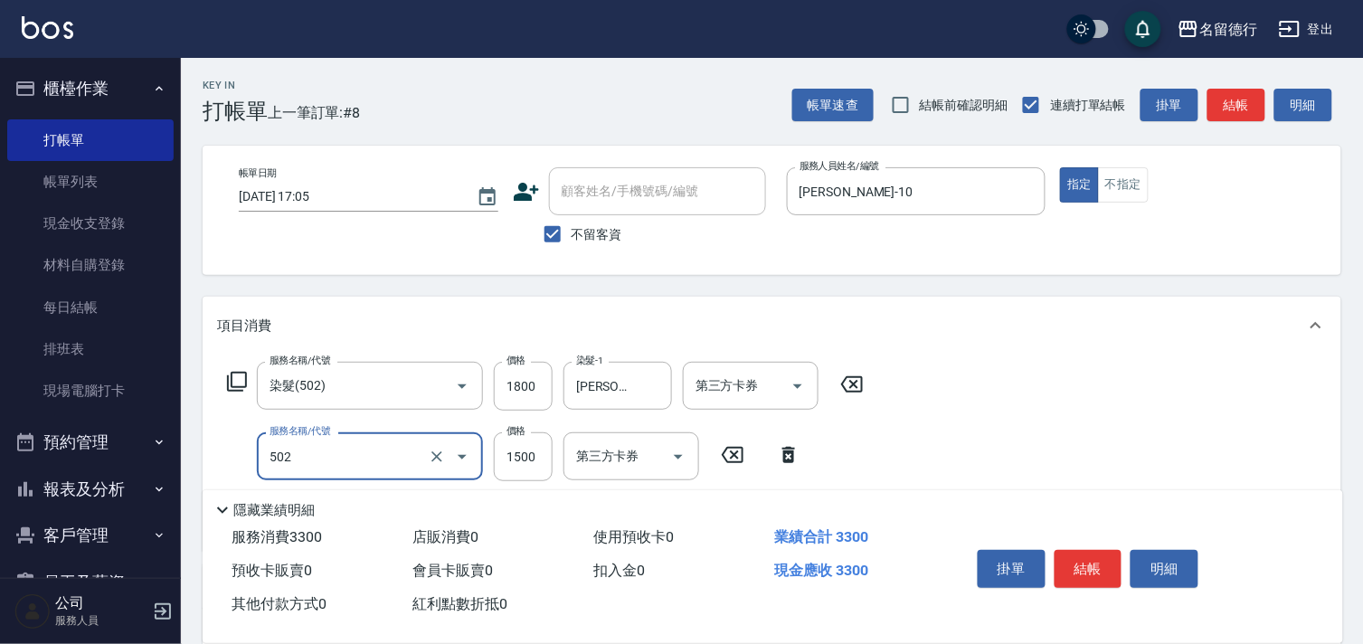
type input "染髮(502)"
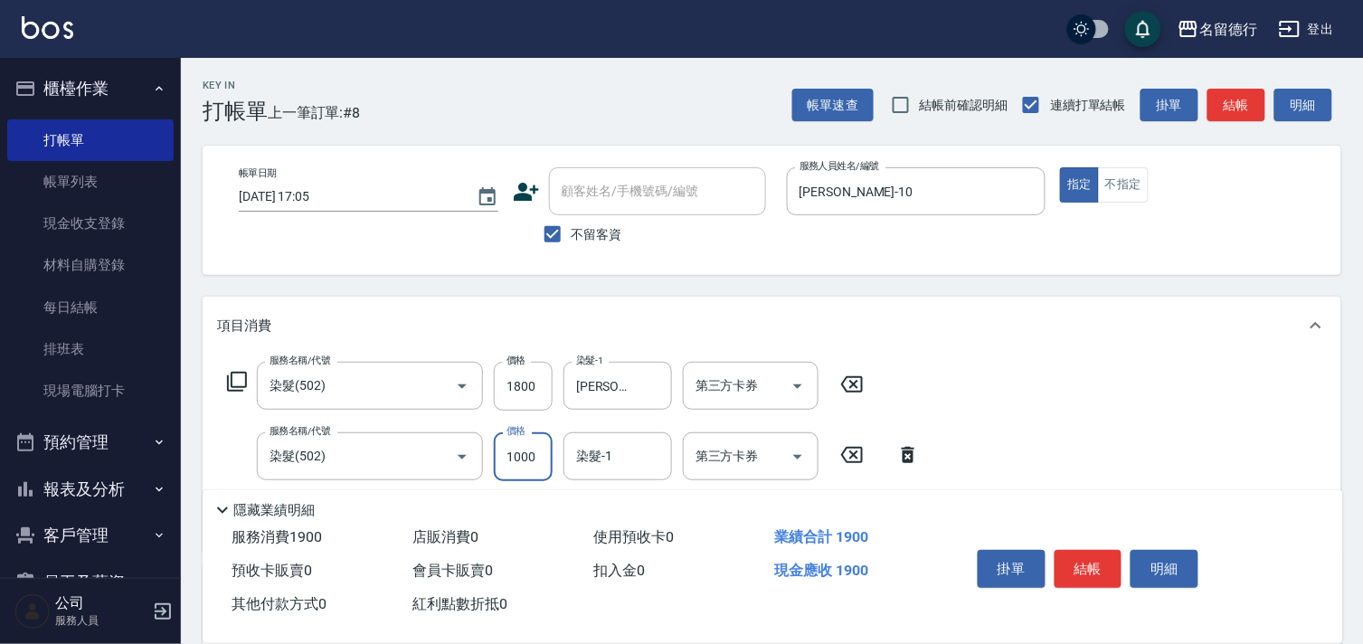
type input "1000"
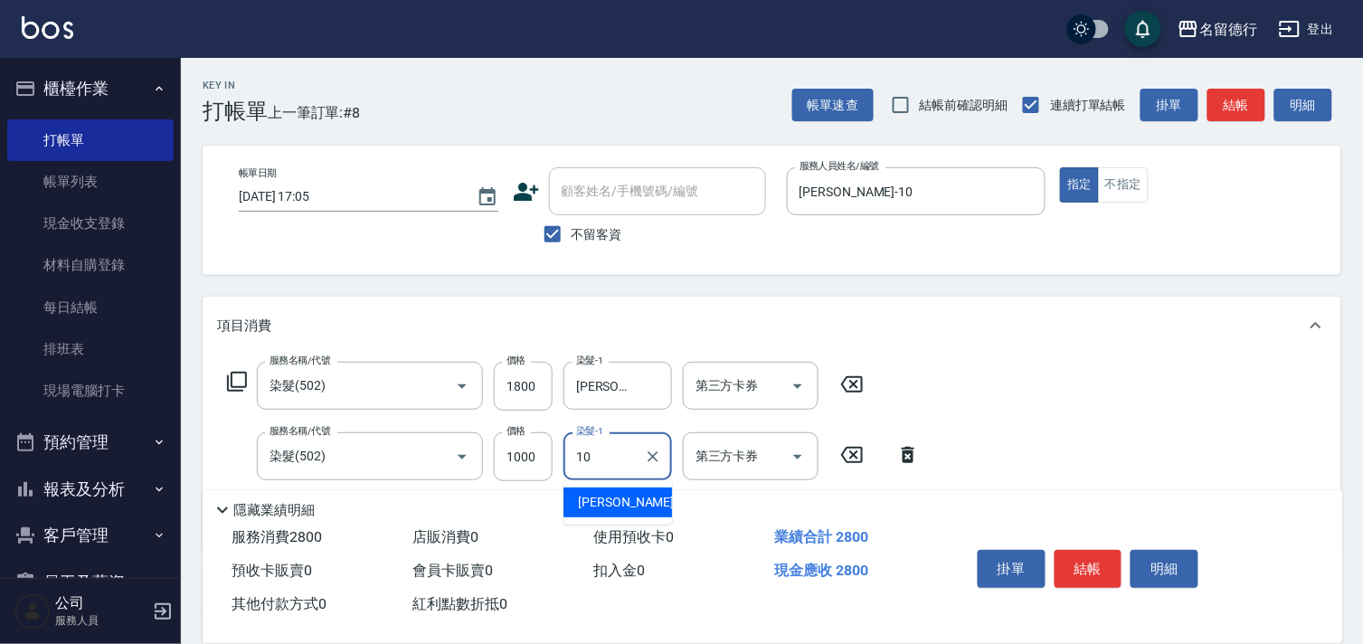
type input "[PERSON_NAME]-10"
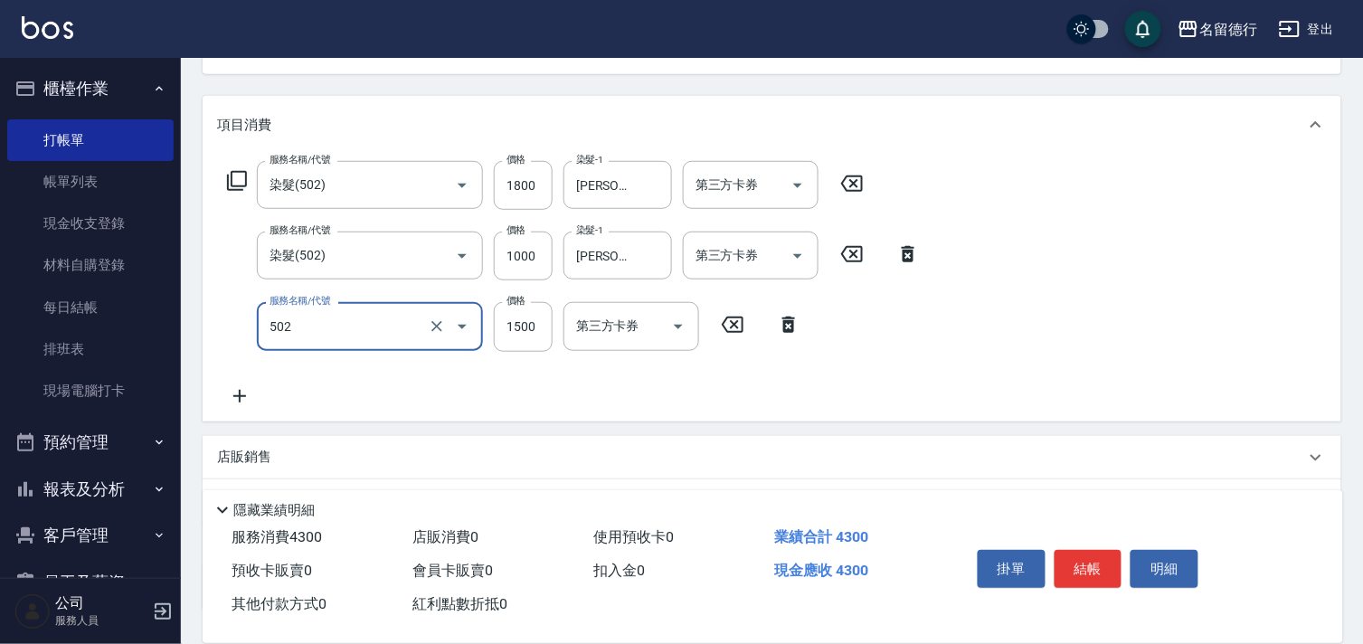
type input "染髮(502)"
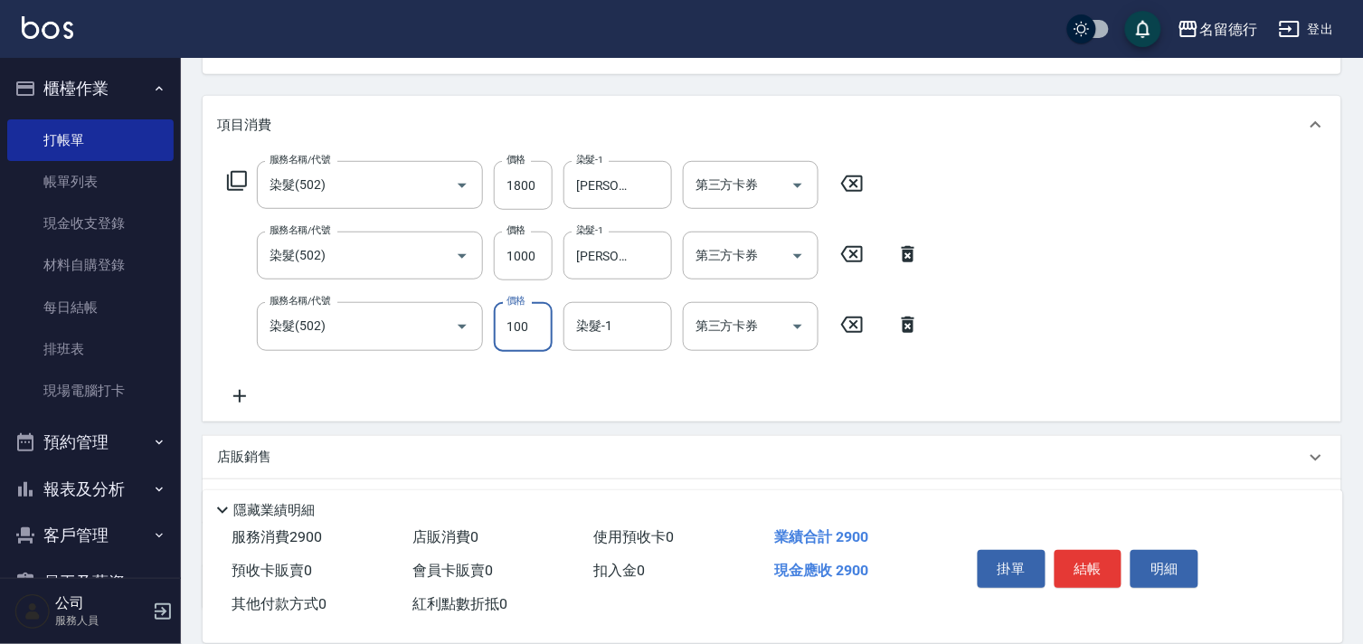
type input "1000"
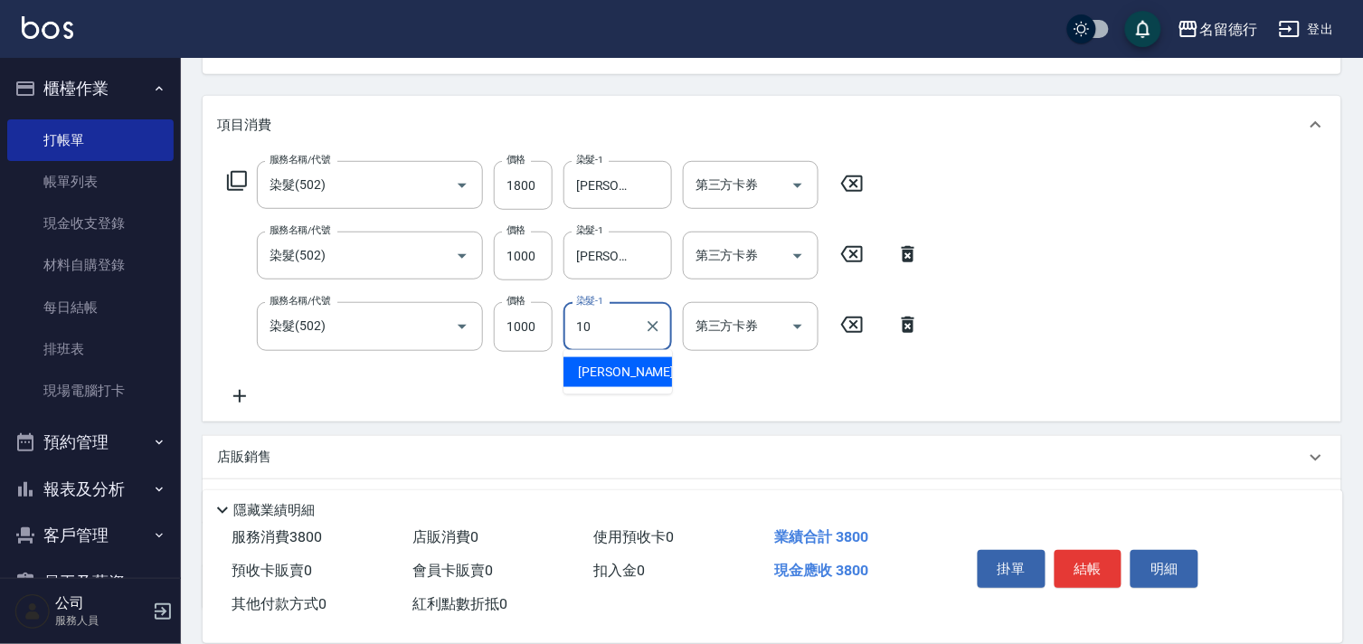
type input "[PERSON_NAME]-10"
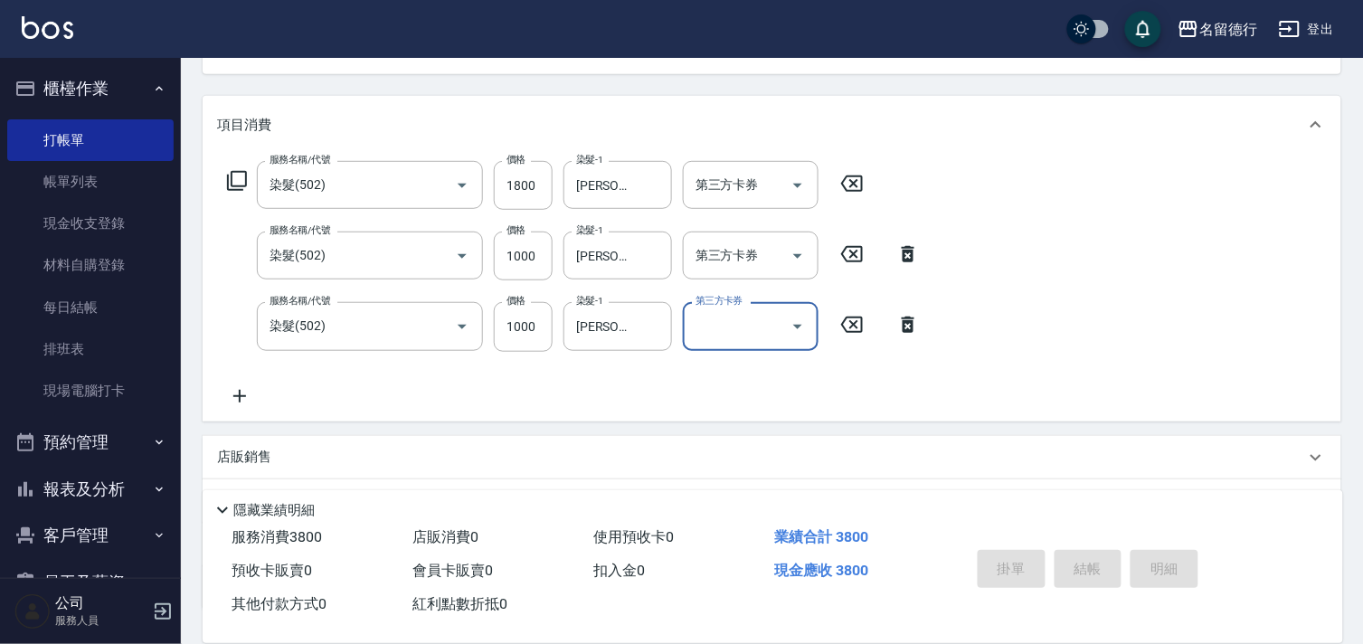
type input "[DATE] 17:06"
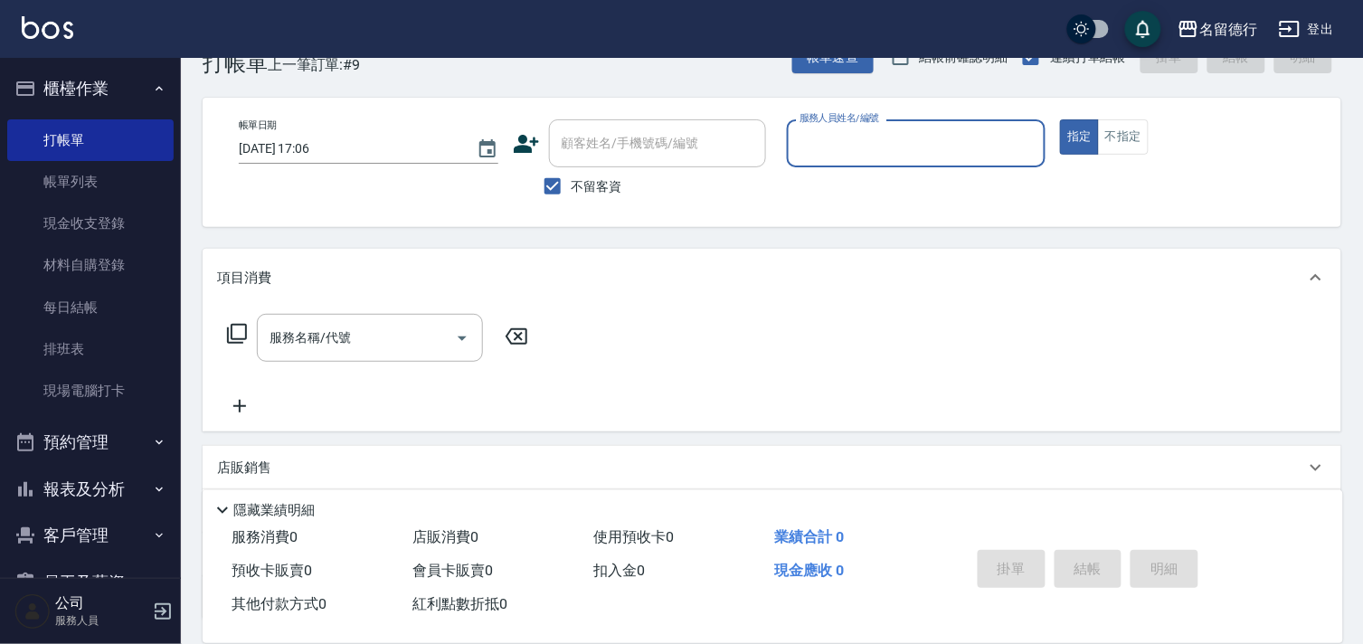
scroll to position [0, 0]
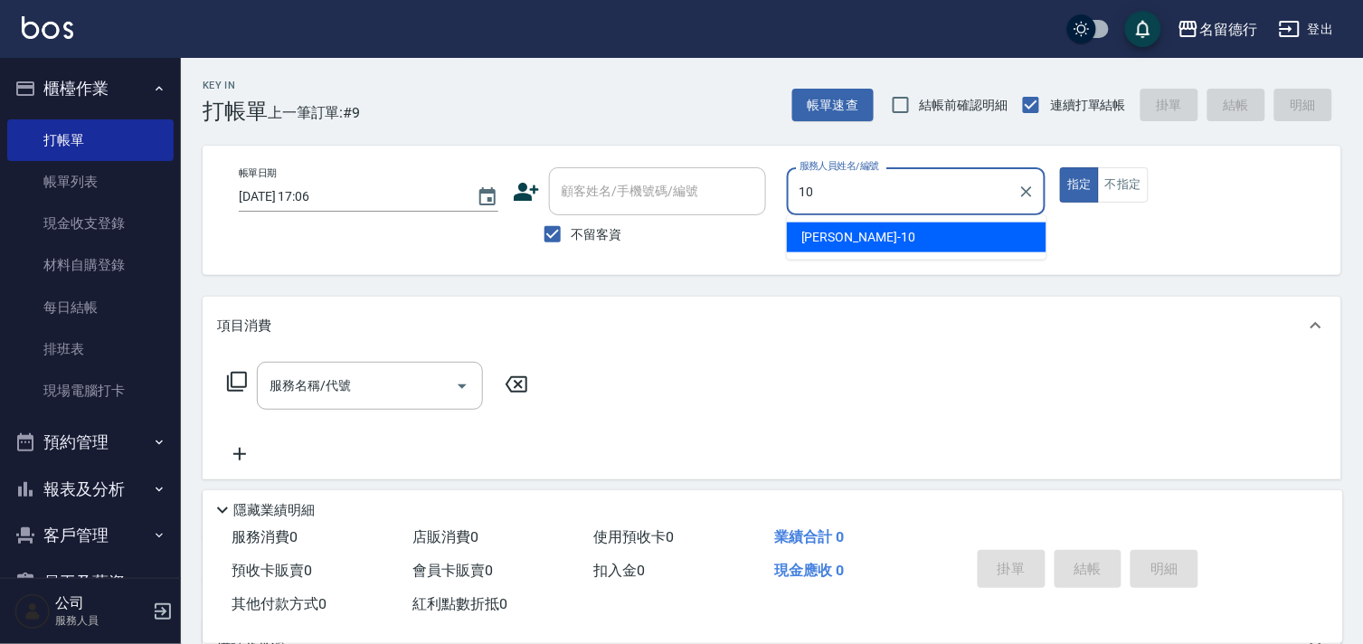
type input "[PERSON_NAME]-10"
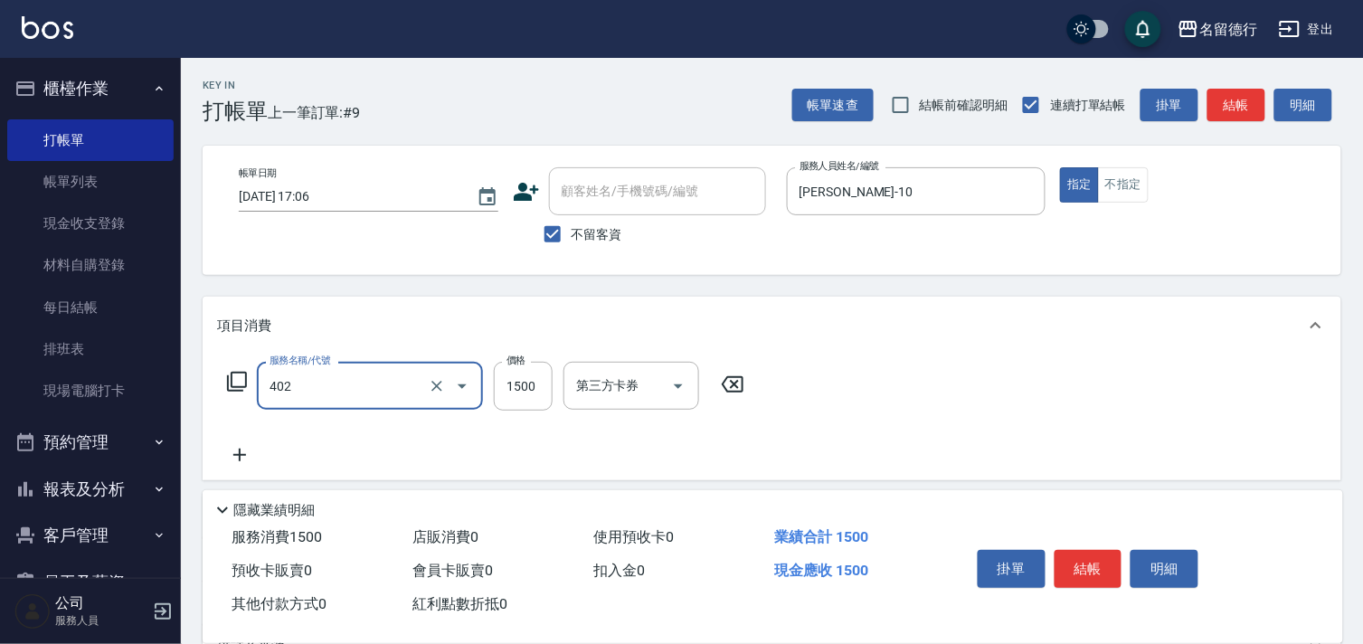
type input "燙髮(402)"
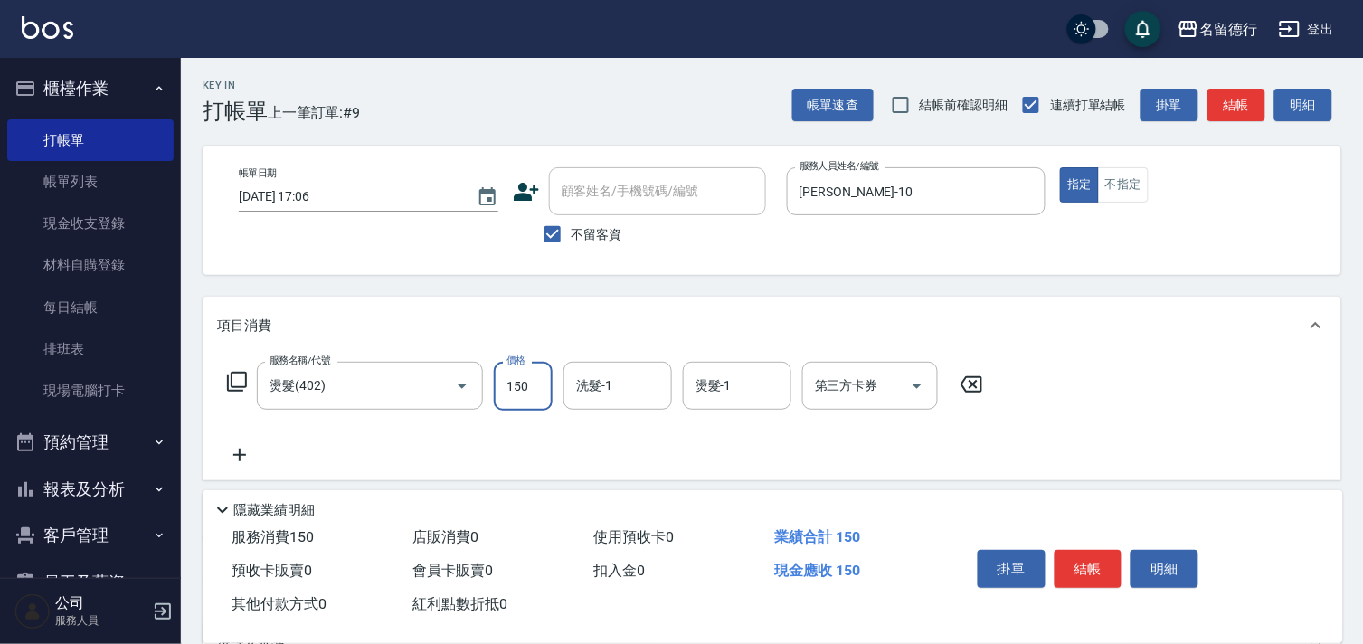
type input "1500"
type input "[PERSON_NAME]-10"
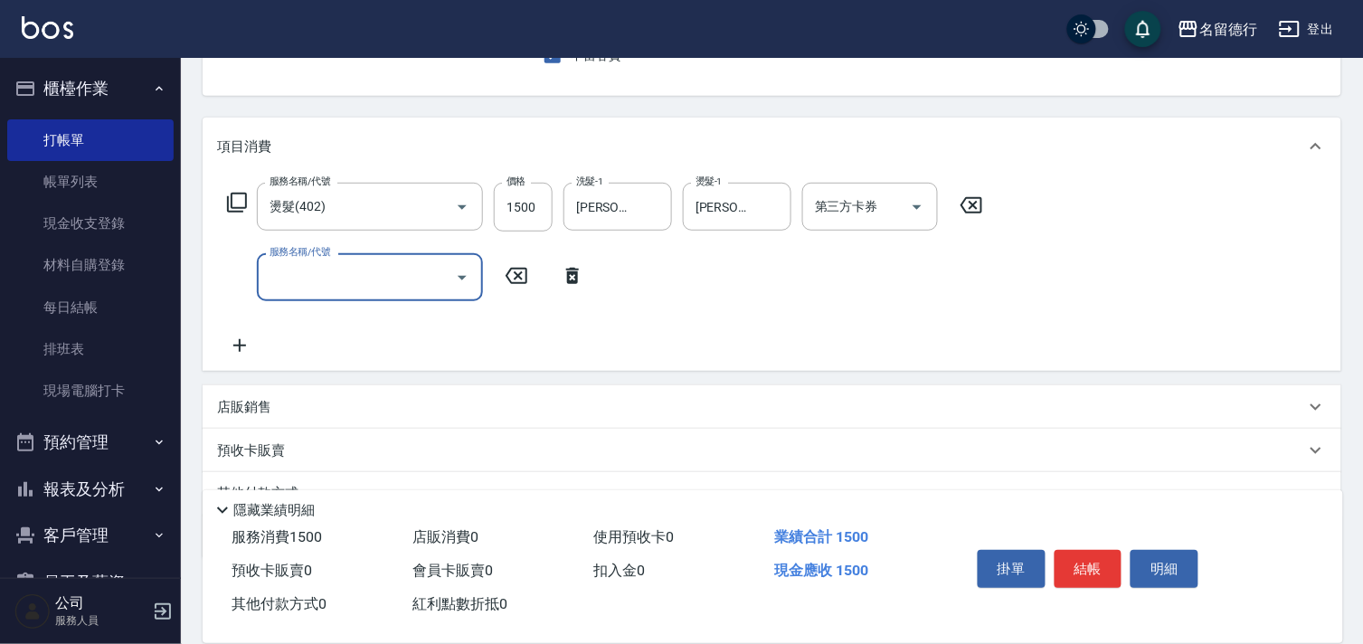
scroll to position [201, 0]
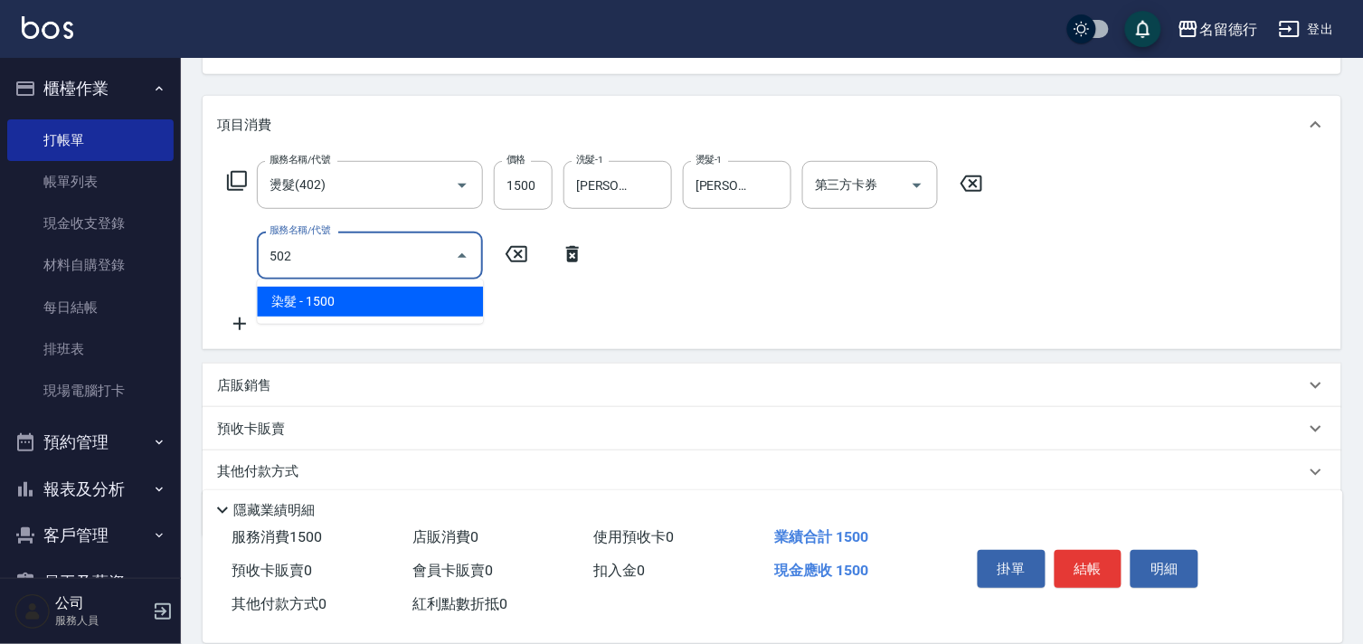
type input "染髮(502)"
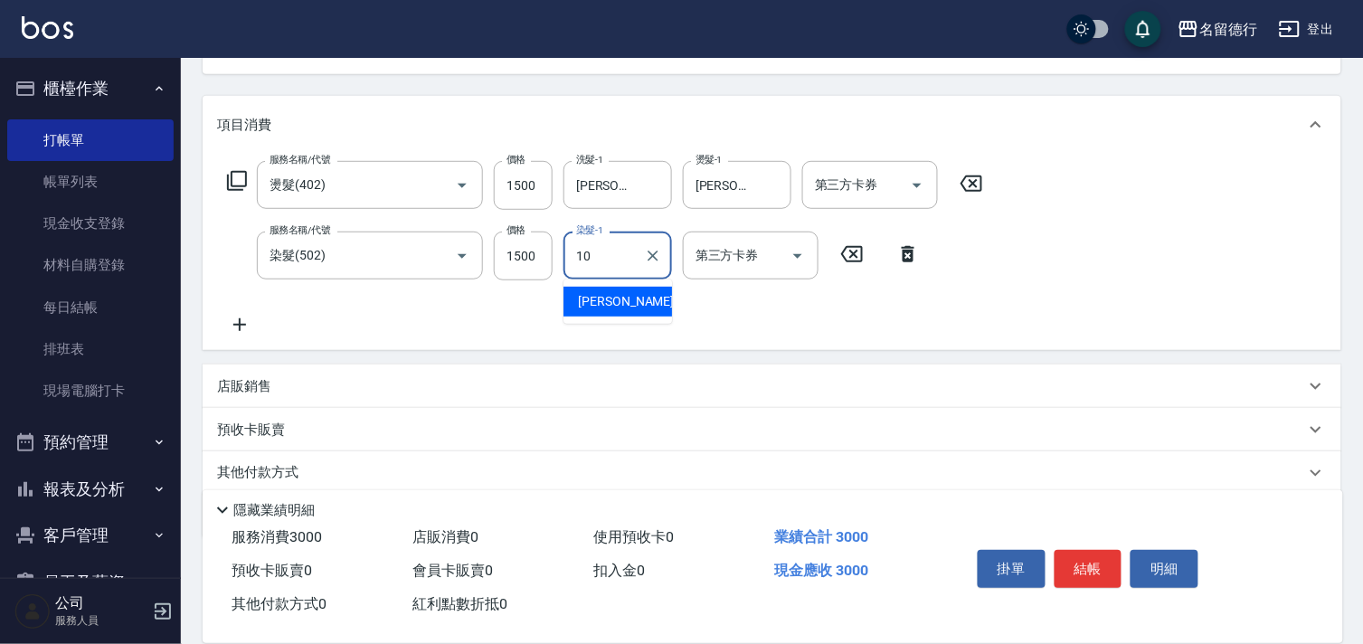
type input "[PERSON_NAME]-10"
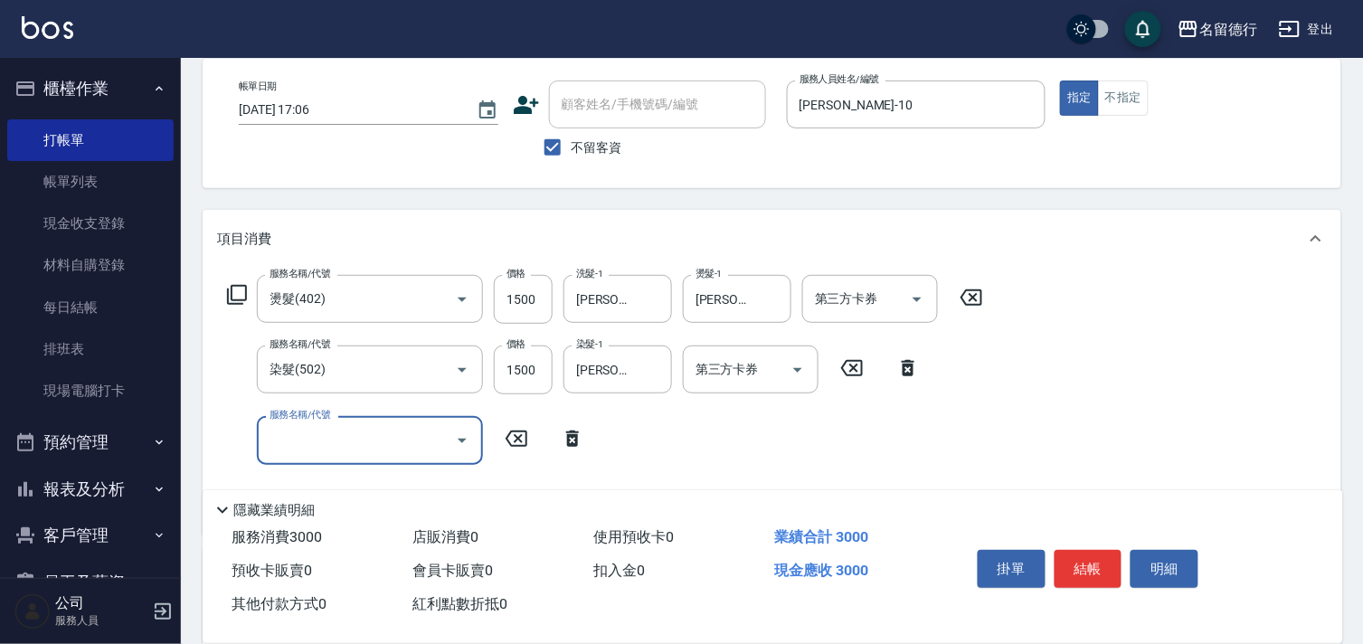
scroll to position [0, 0]
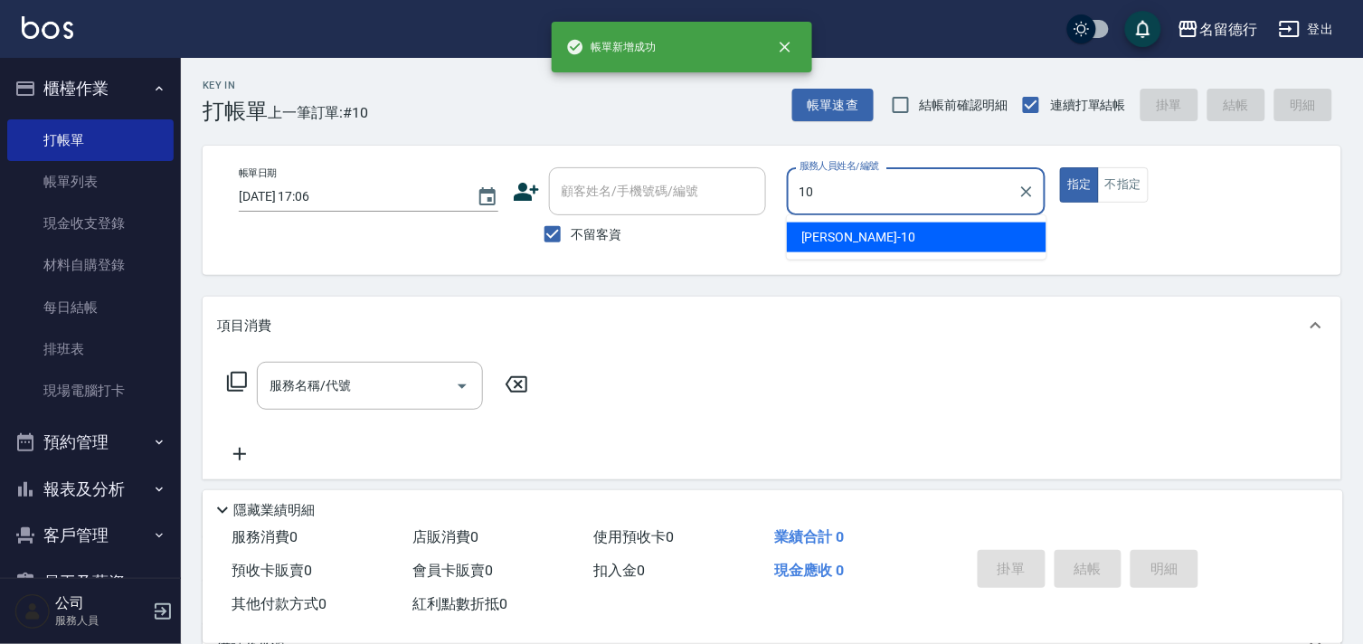
type input "[PERSON_NAME]-10"
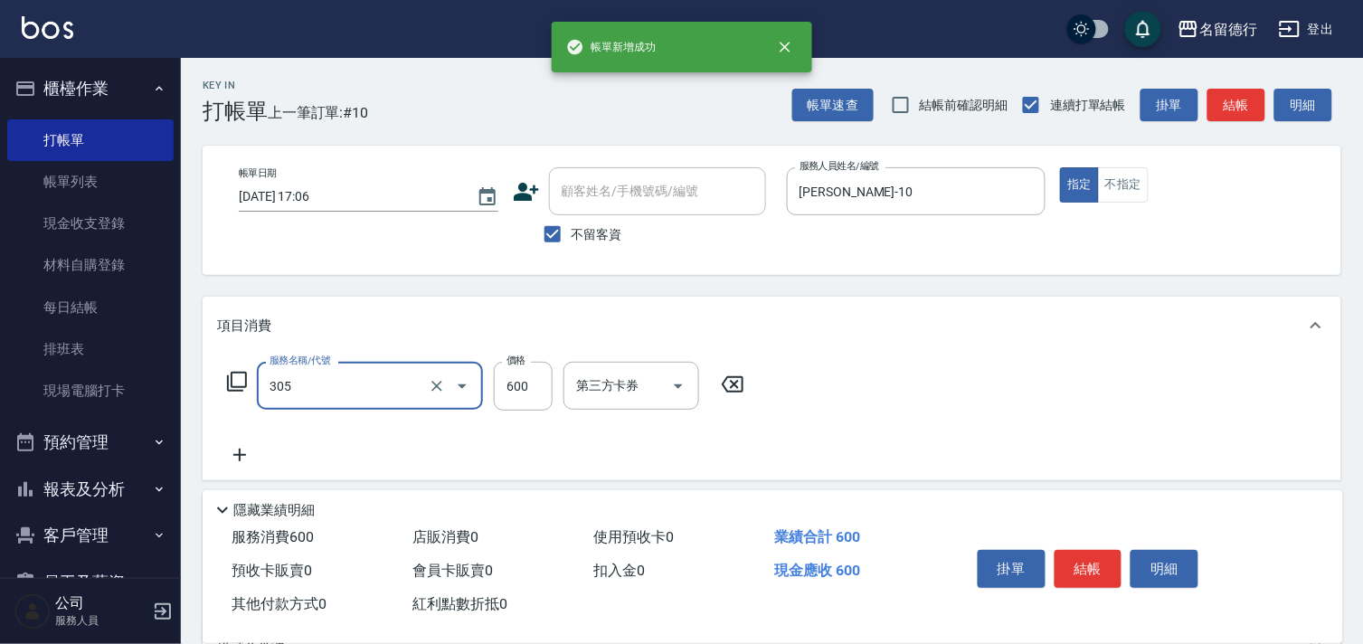
type input "剪髮(305)"
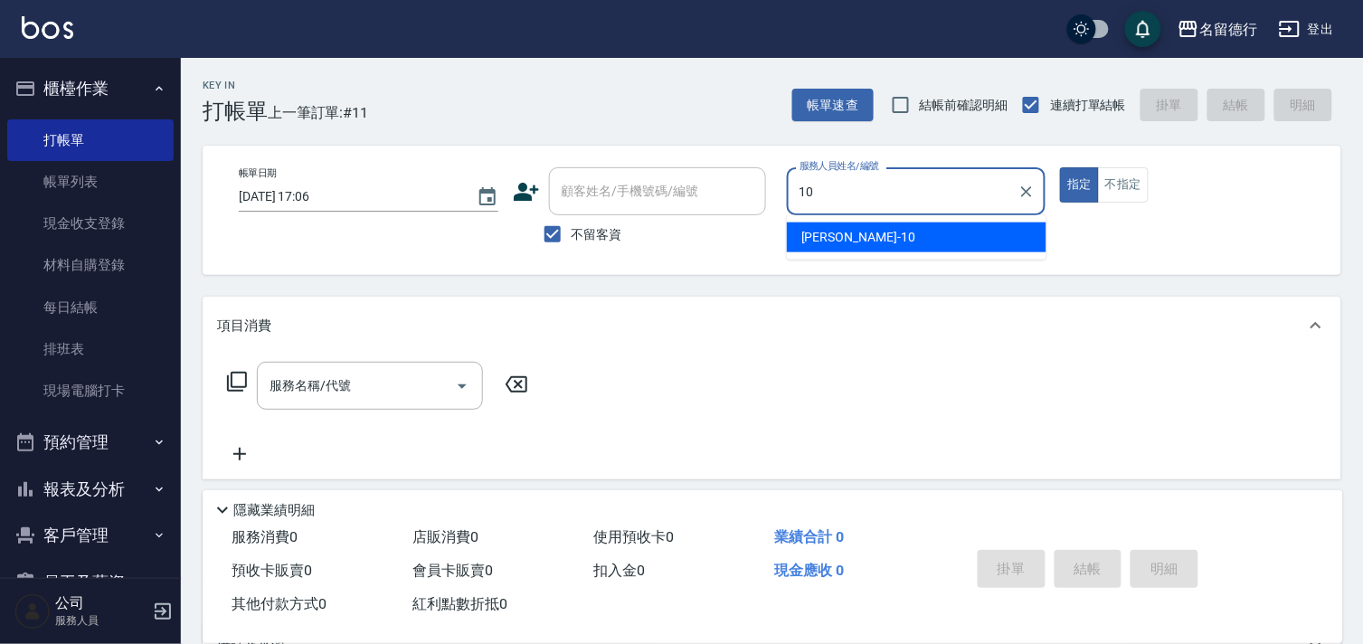
type input "[PERSON_NAME]-10"
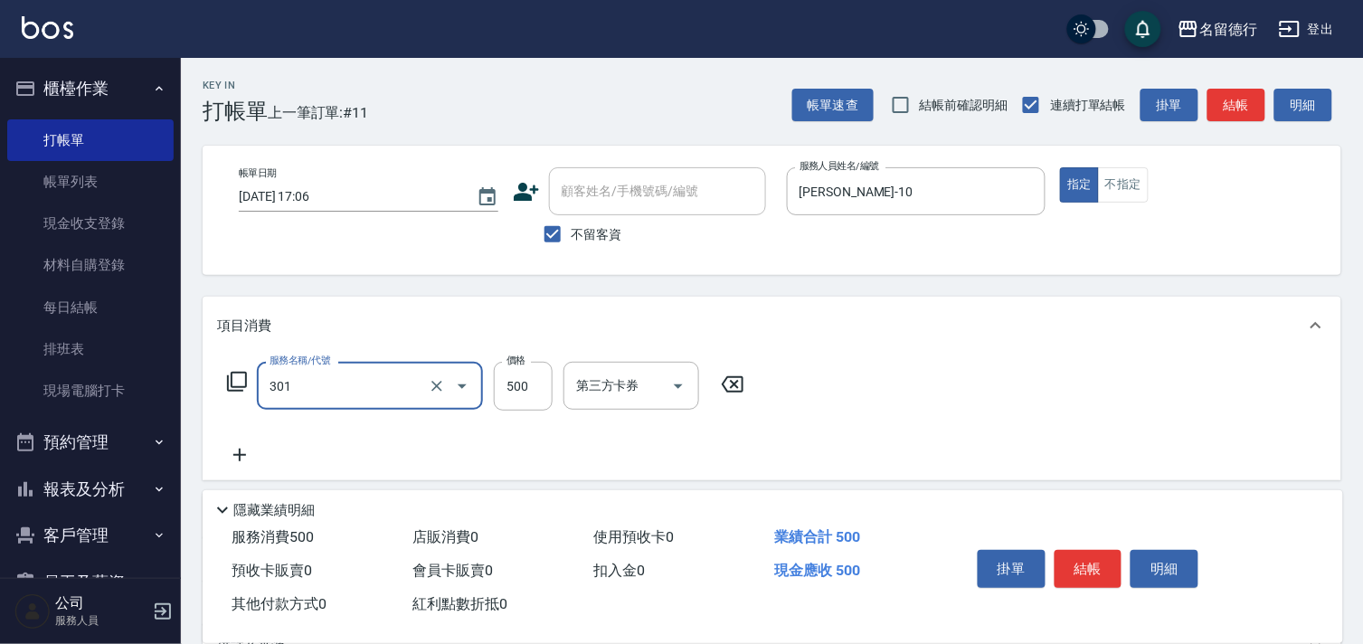
type input "剪髮(301)"
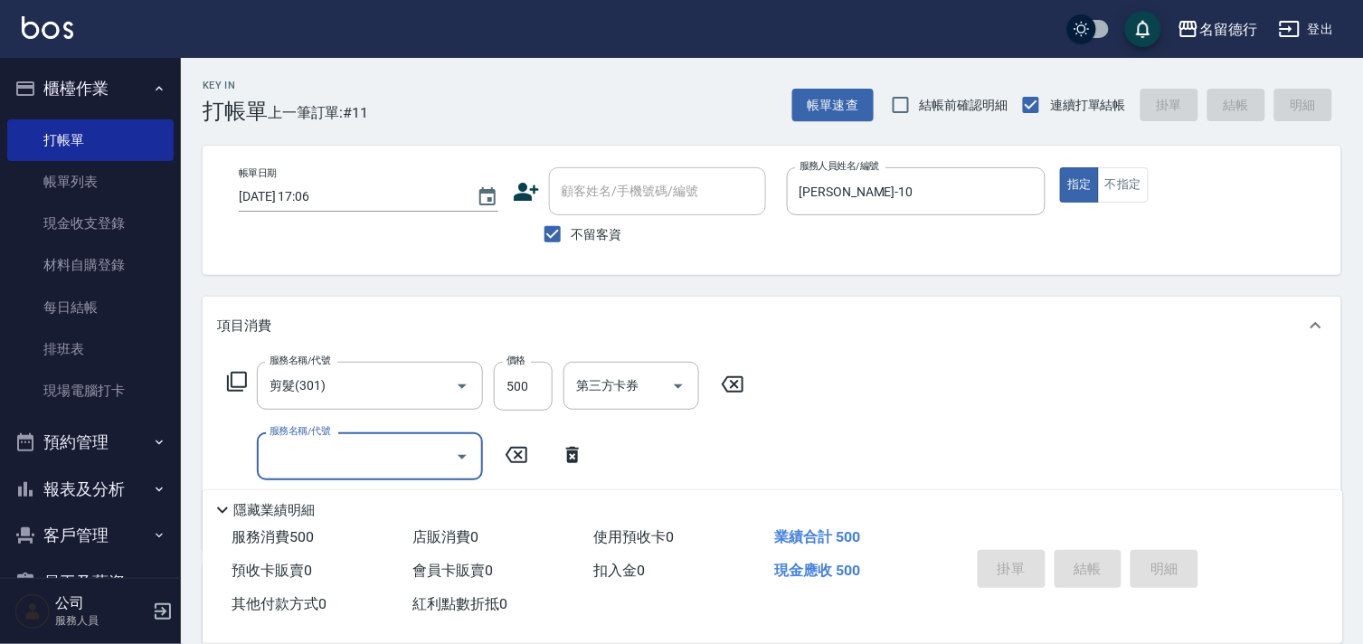
type input "[DATE] 17:33"
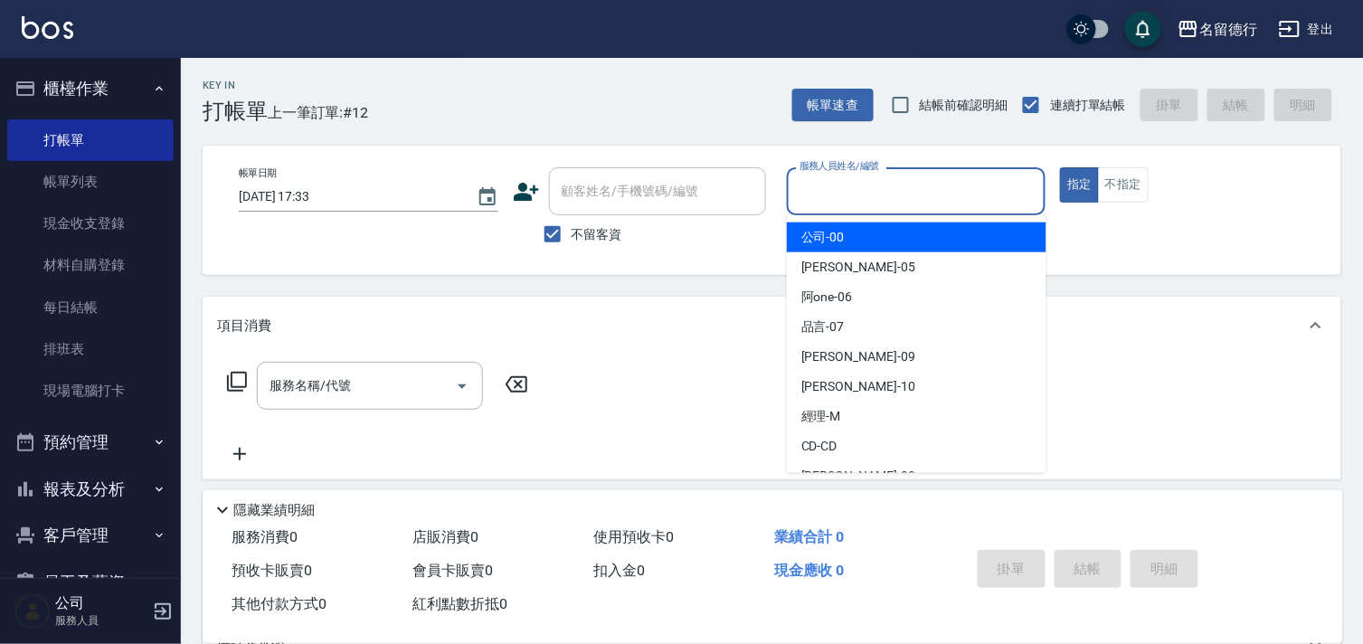
click at [856, 193] on input "服務人員姓名/編號" at bounding box center [916, 192] width 243 height 32
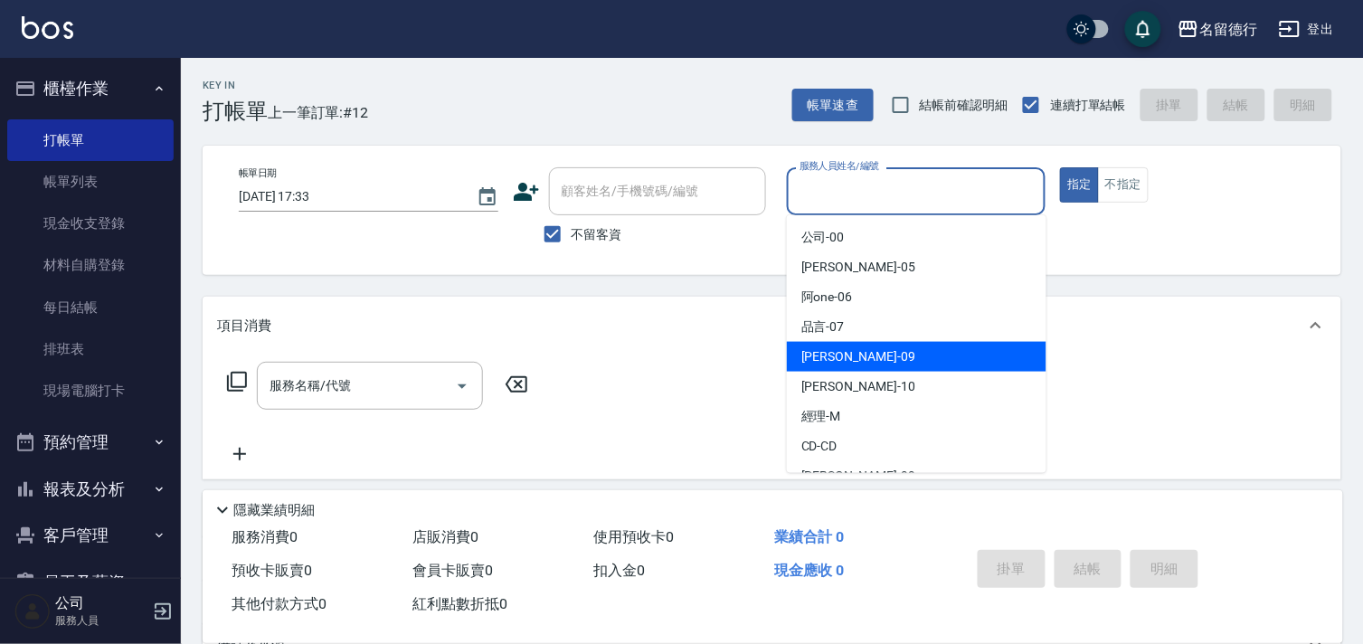
click at [812, 357] on span "[PERSON_NAME] -09" at bounding box center [859, 356] width 114 height 19
type input "[PERSON_NAME]-09"
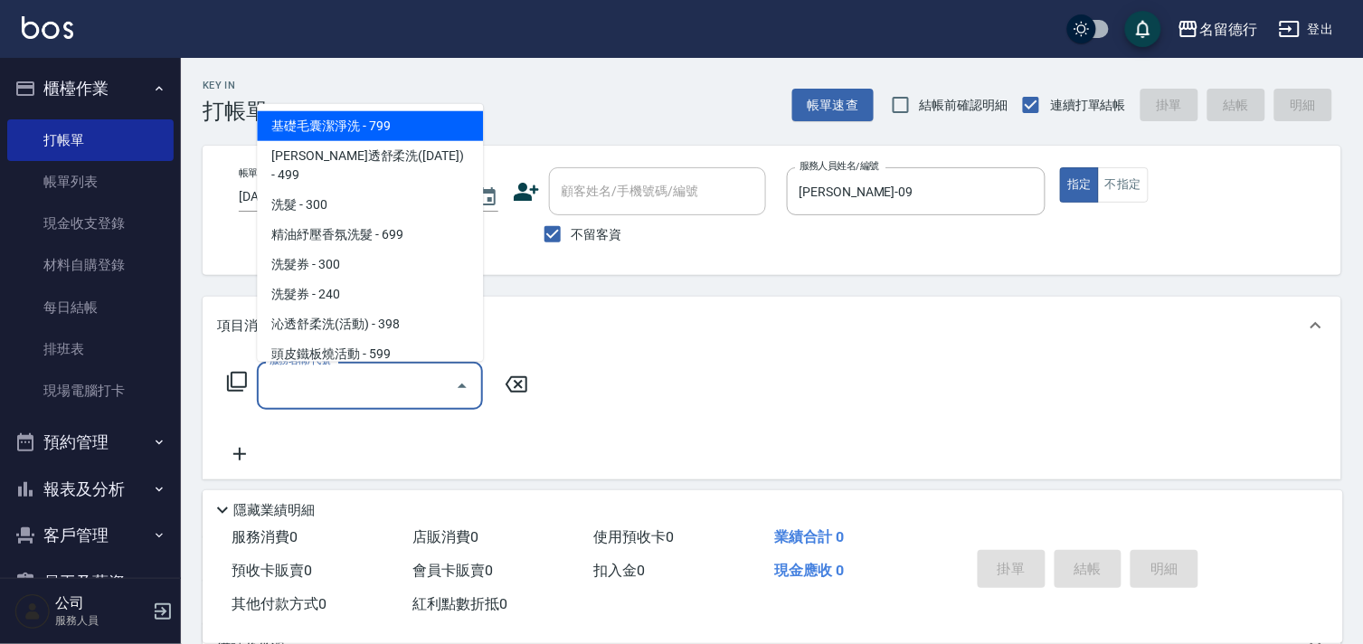
click at [318, 384] on input "服務名稱/代號" at bounding box center [356, 386] width 183 height 32
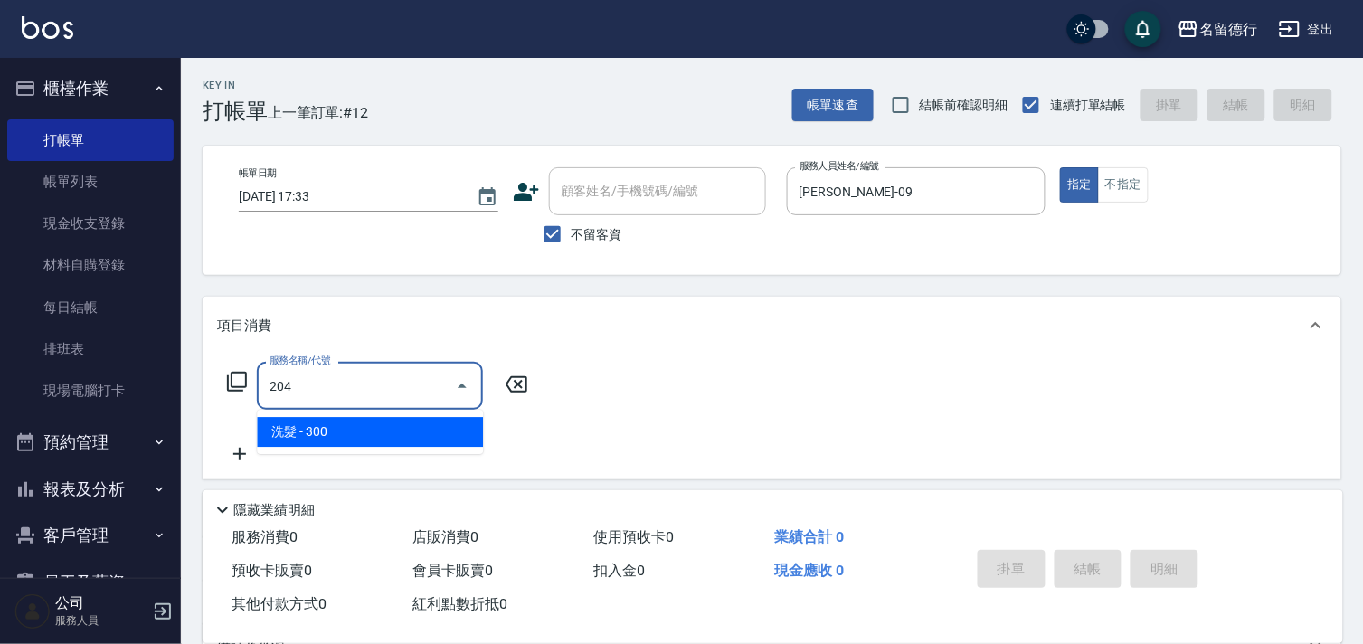
click at [323, 423] on span "洗髮 - 300" at bounding box center [370, 432] width 226 height 30
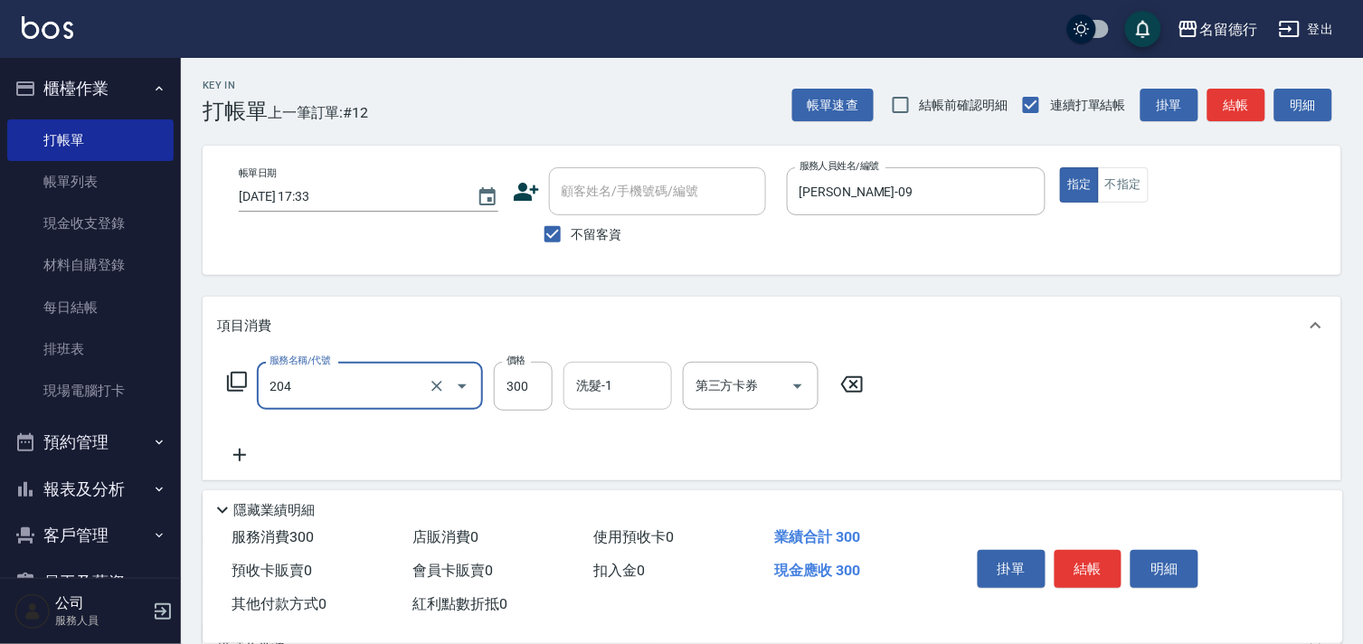
type input "洗髮(204)"
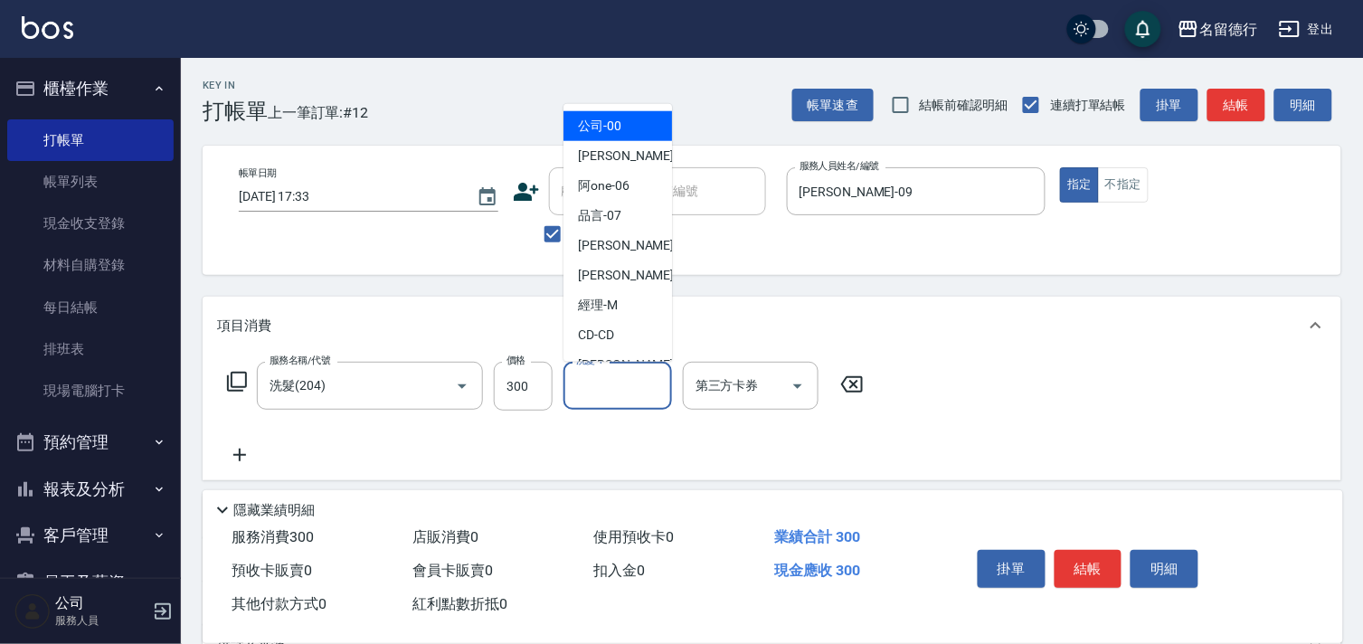
click at [583, 393] on input "洗髮-1" at bounding box center [618, 386] width 92 height 32
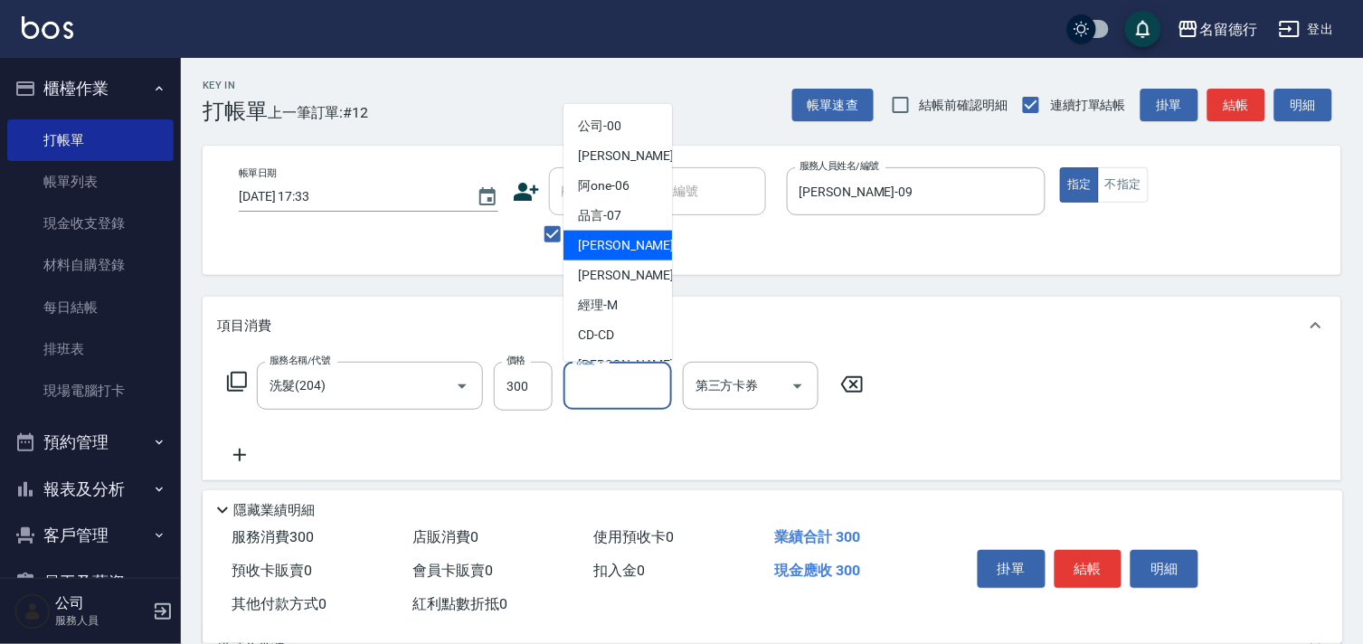
click at [636, 246] on div "[PERSON_NAME] -09" at bounding box center [618, 246] width 109 height 30
type input "[PERSON_NAME]-09"
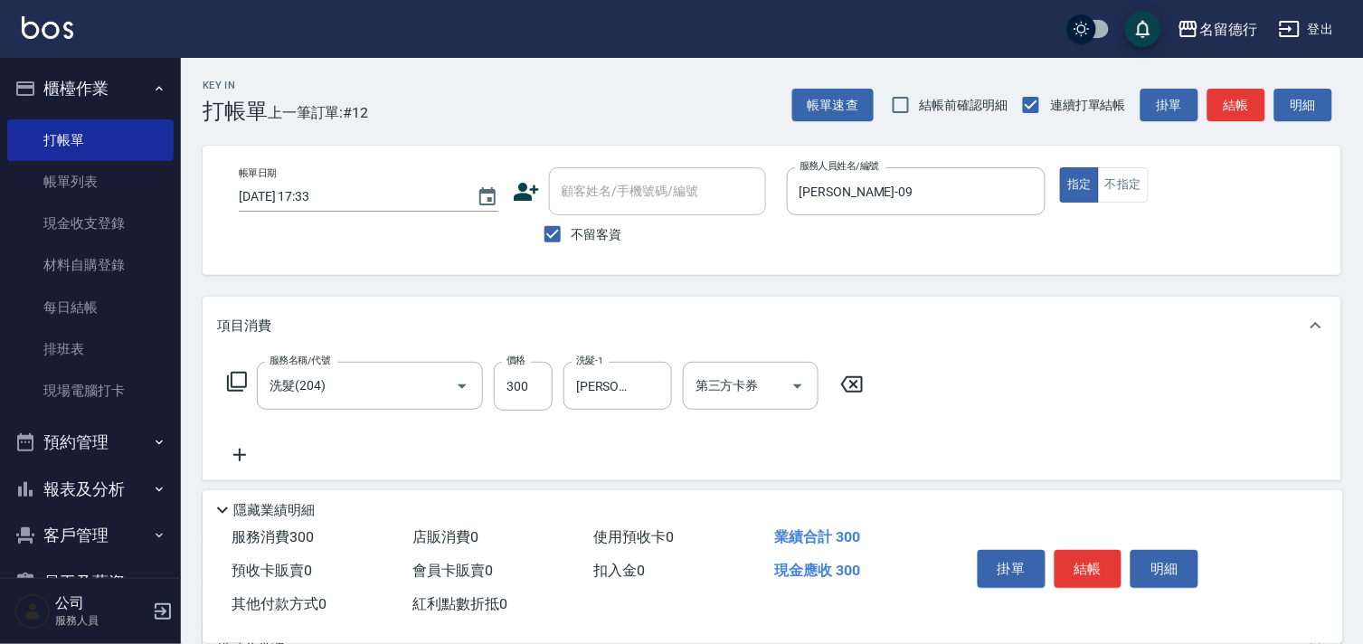
click at [239, 453] on icon at bounding box center [239, 455] width 45 height 22
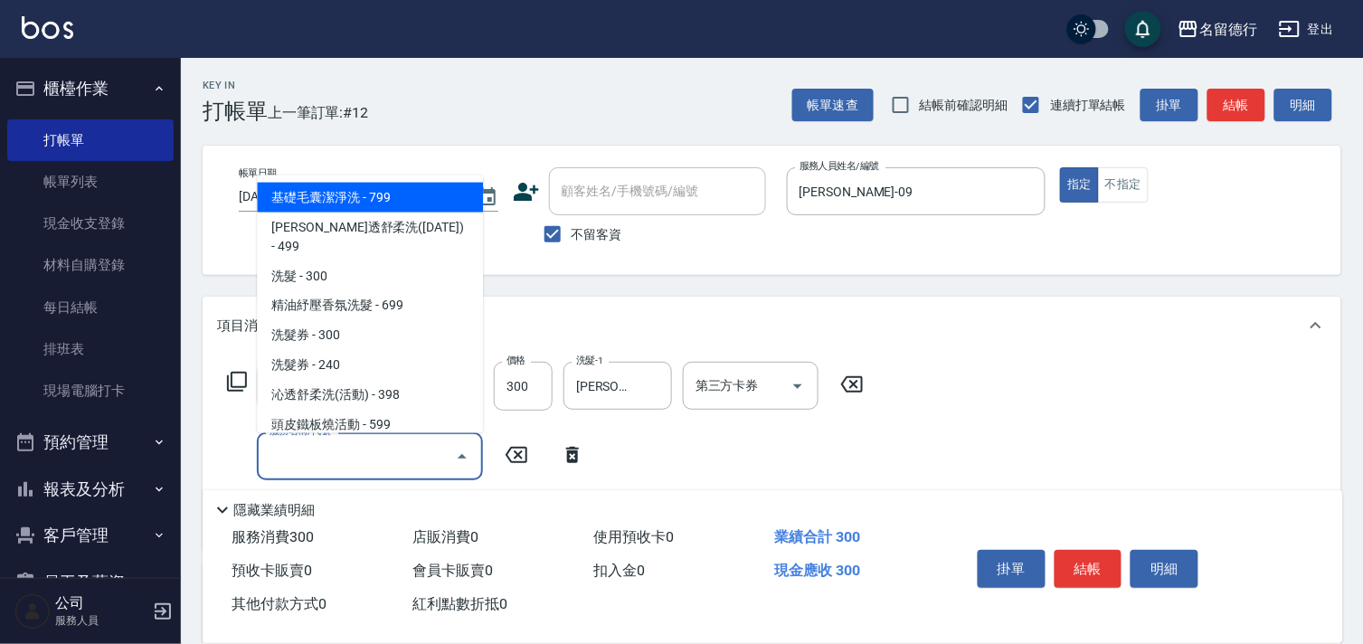
click at [282, 459] on input "服務名稱/代號" at bounding box center [356, 457] width 183 height 32
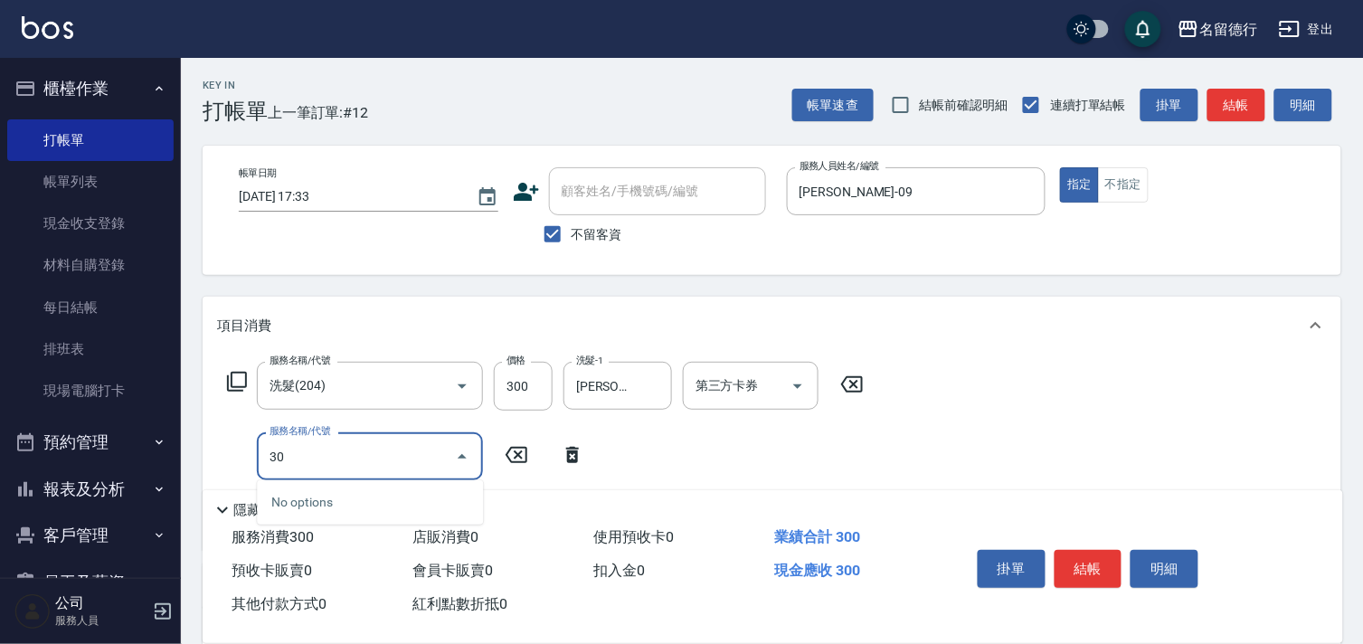
type input "302"
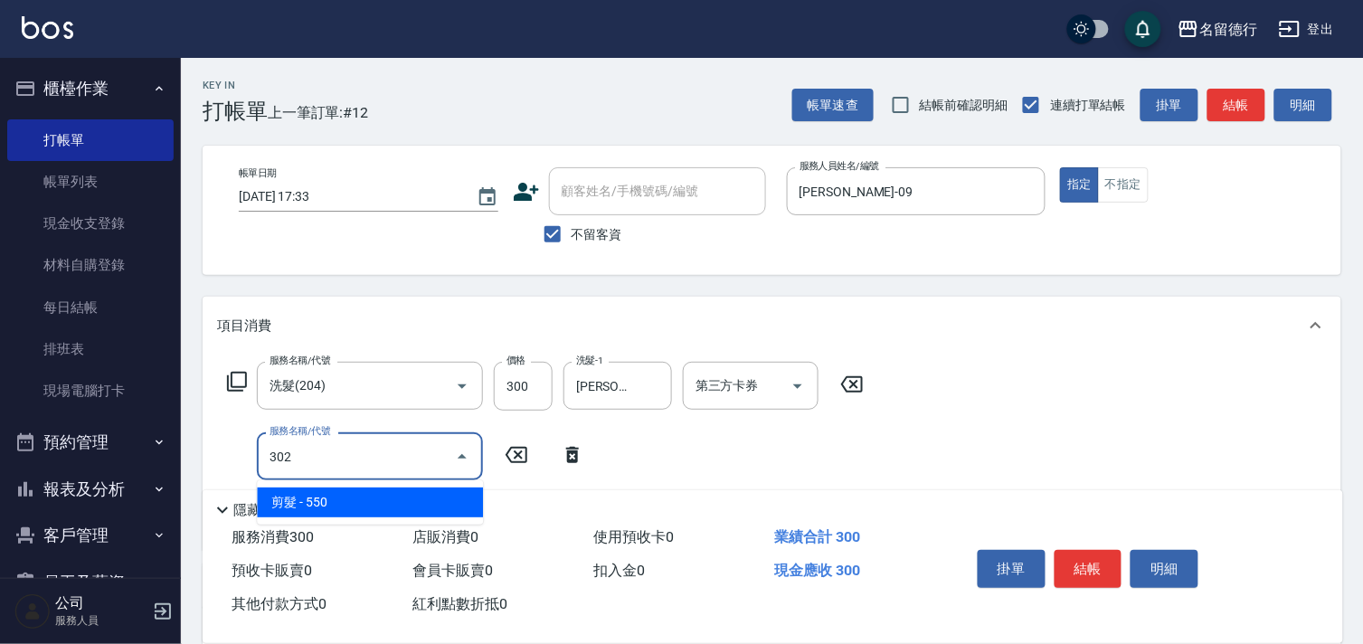
click at [308, 507] on span "剪髮 - 550" at bounding box center [370, 503] width 226 height 30
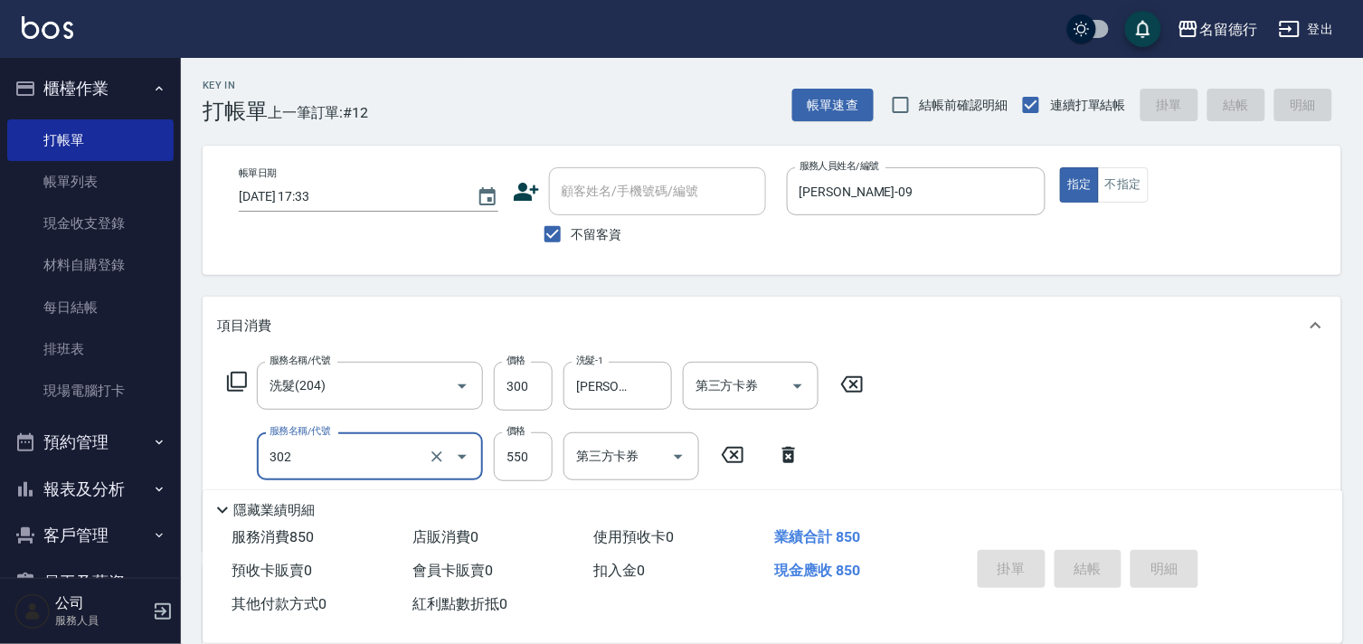
type input "[DATE] 17:47"
